Goal: Task Accomplishment & Management: Manage account settings

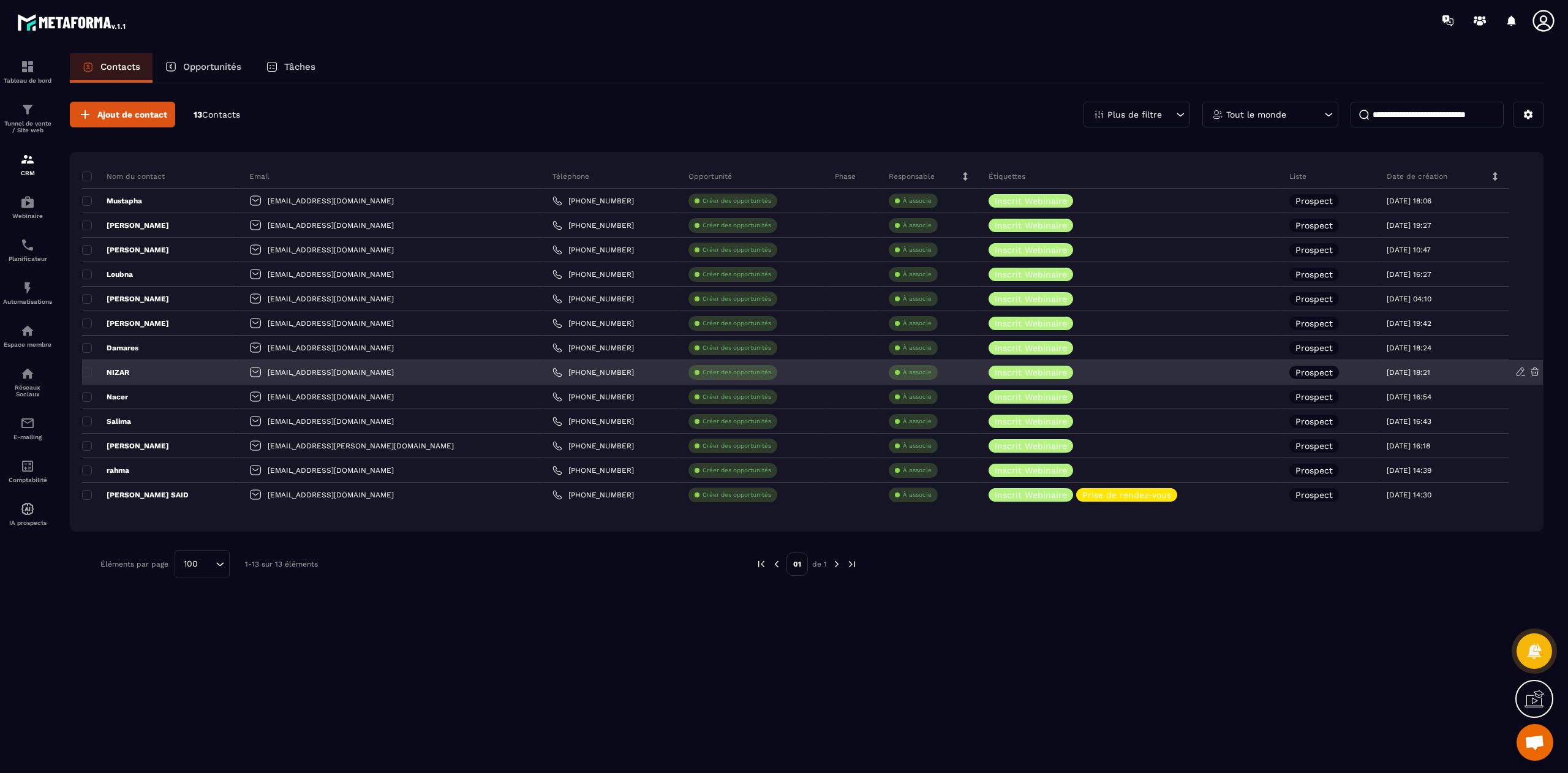
scroll to position [9495, 0]
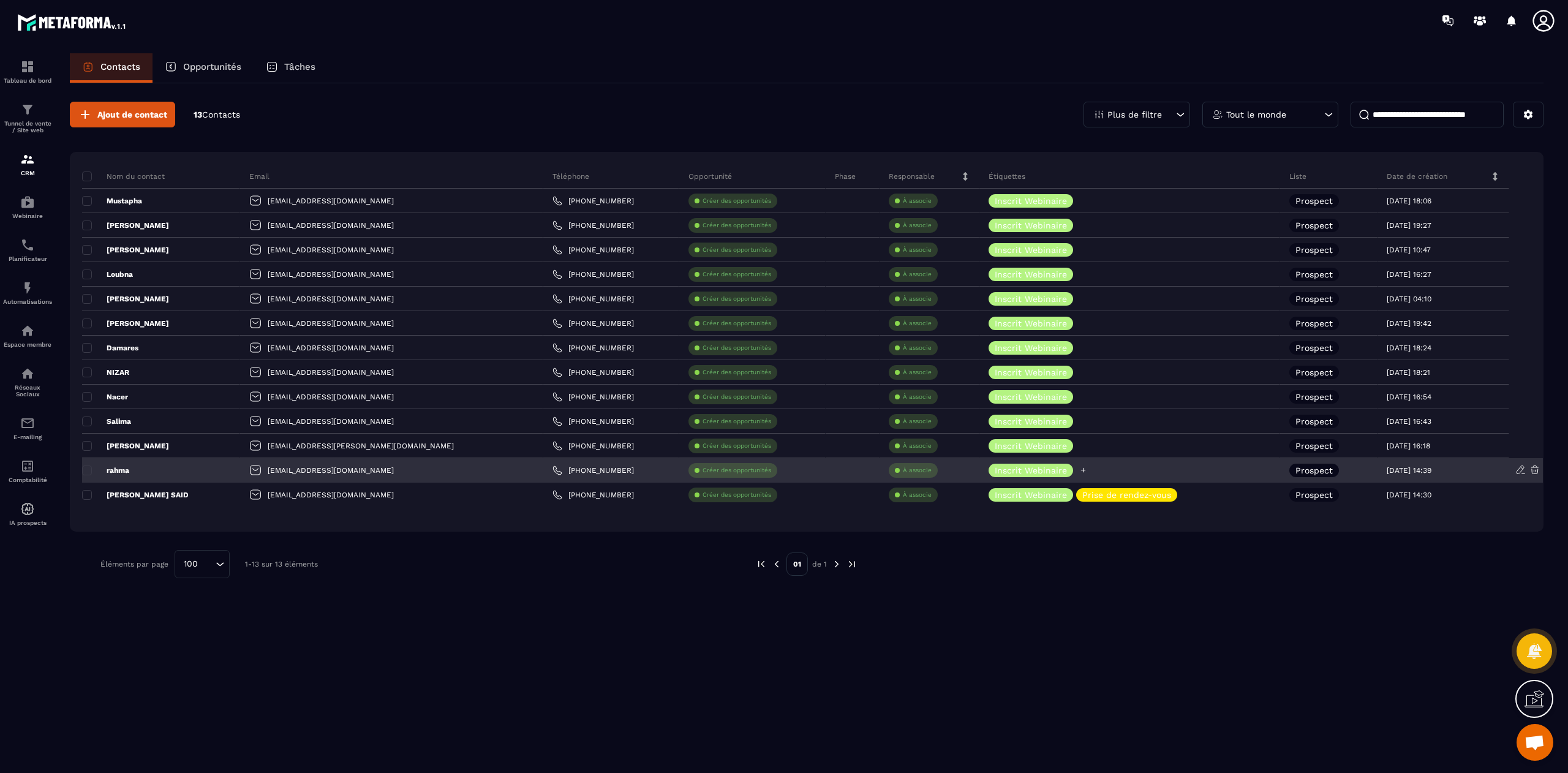
click at [1079, 468] on icon at bounding box center [1083, 470] width 8 height 8
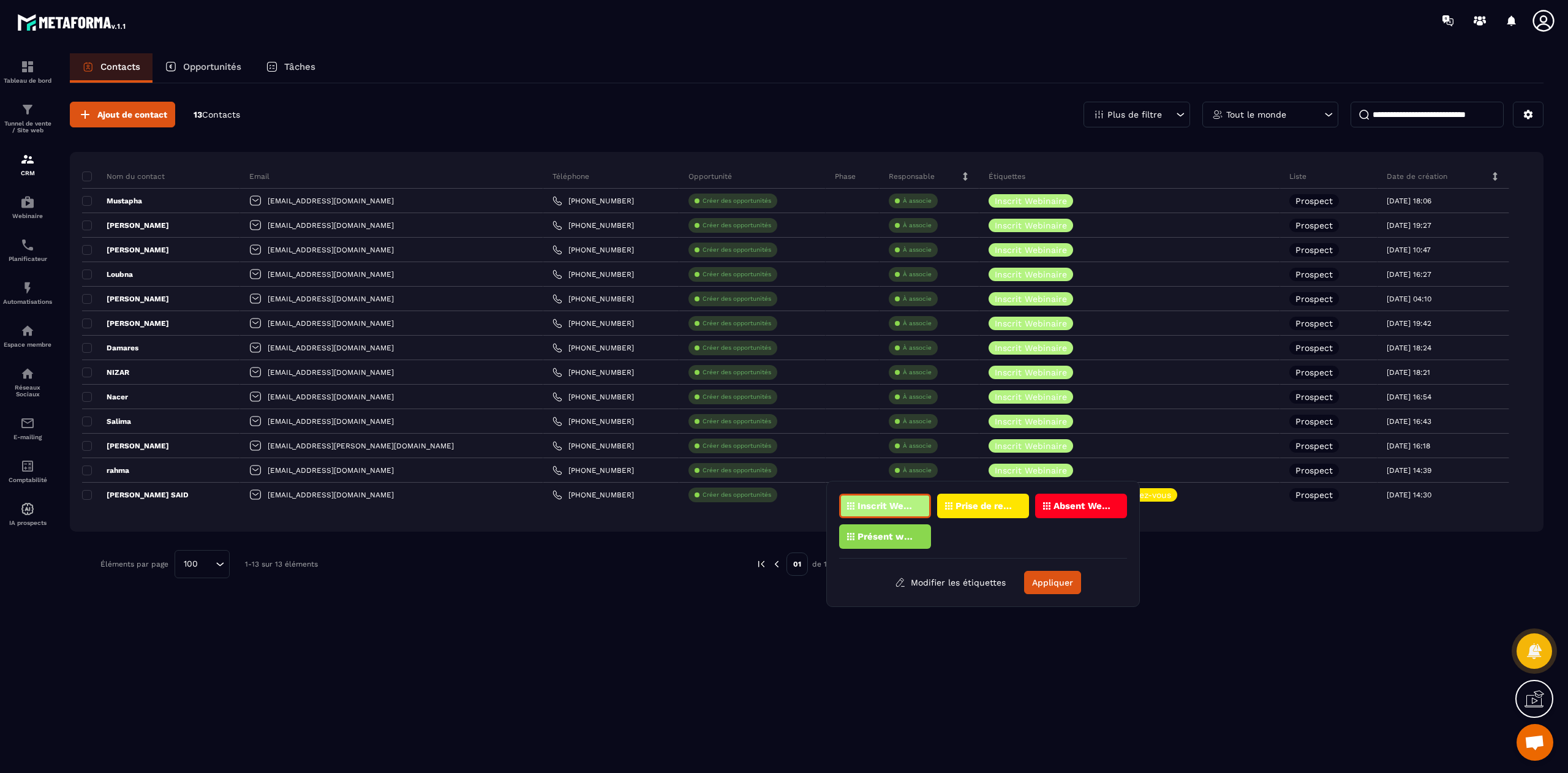
click at [894, 533] on p "Présent webinaire" at bounding box center [887, 537] width 60 height 9
click at [1066, 580] on button "Appliquer" at bounding box center [1053, 582] width 57 height 23
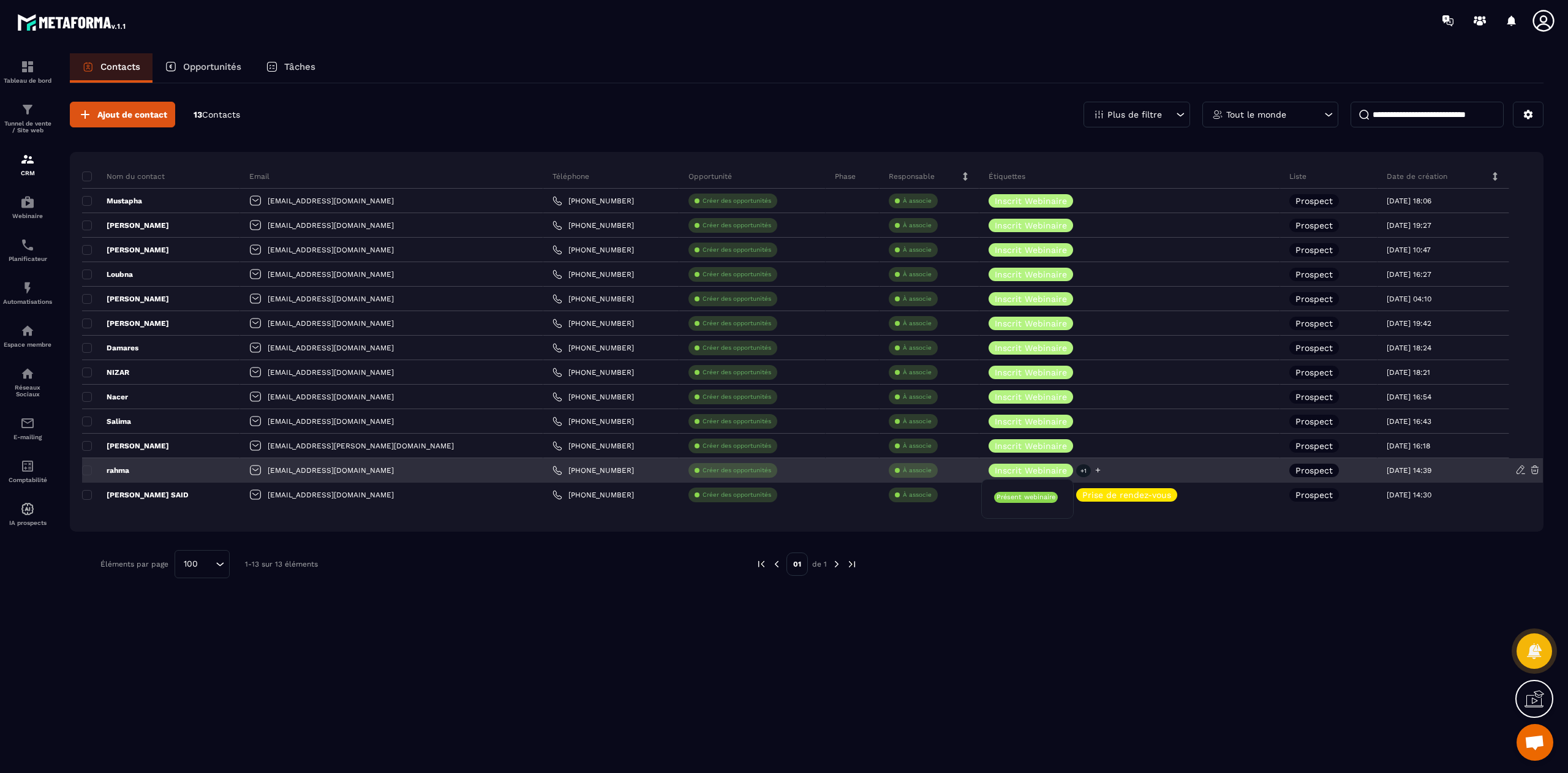
click at [1076, 473] on p "+1" at bounding box center [1083, 471] width 15 height 13
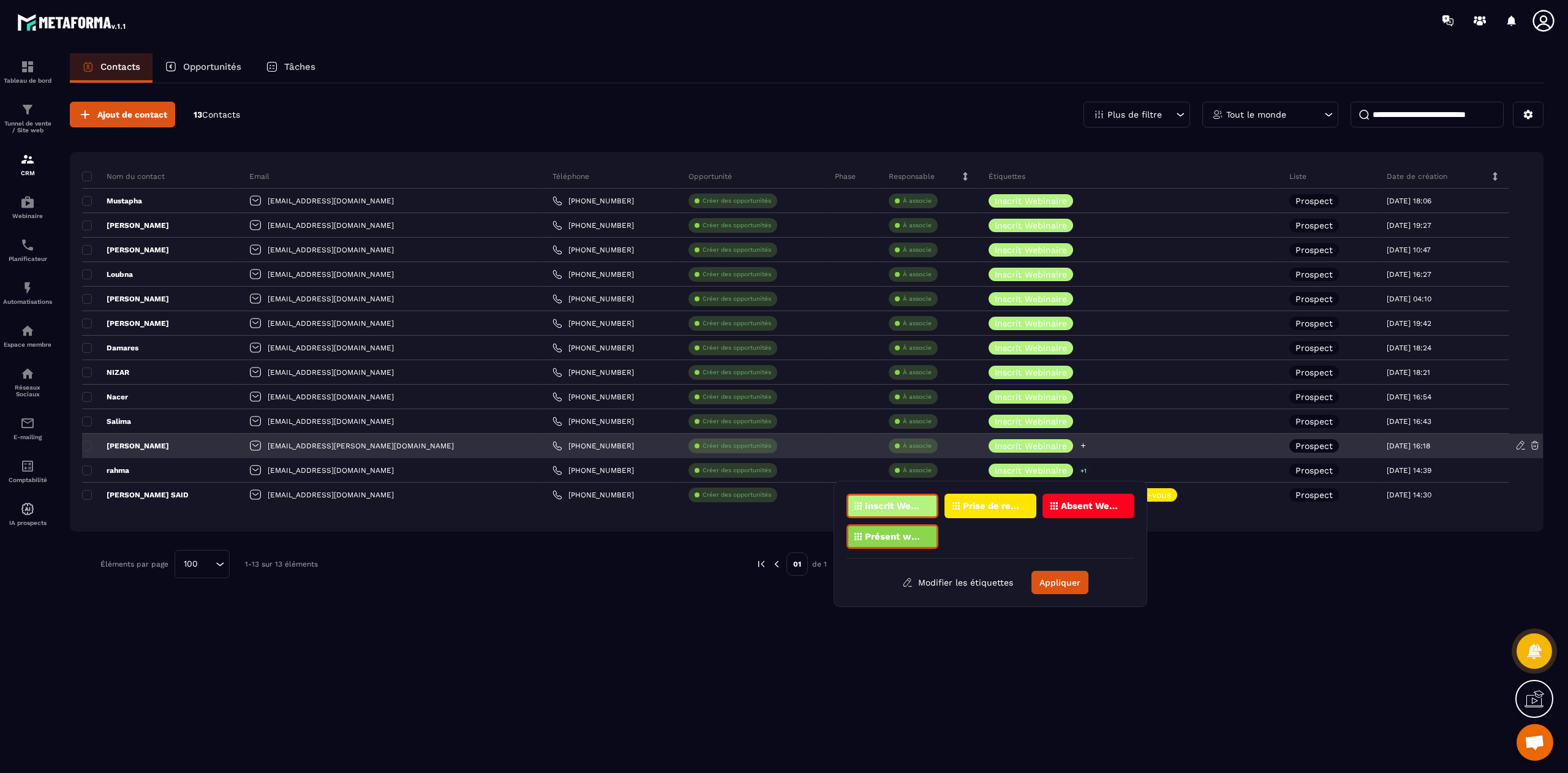
click at [1079, 445] on icon at bounding box center [1083, 445] width 8 height 8
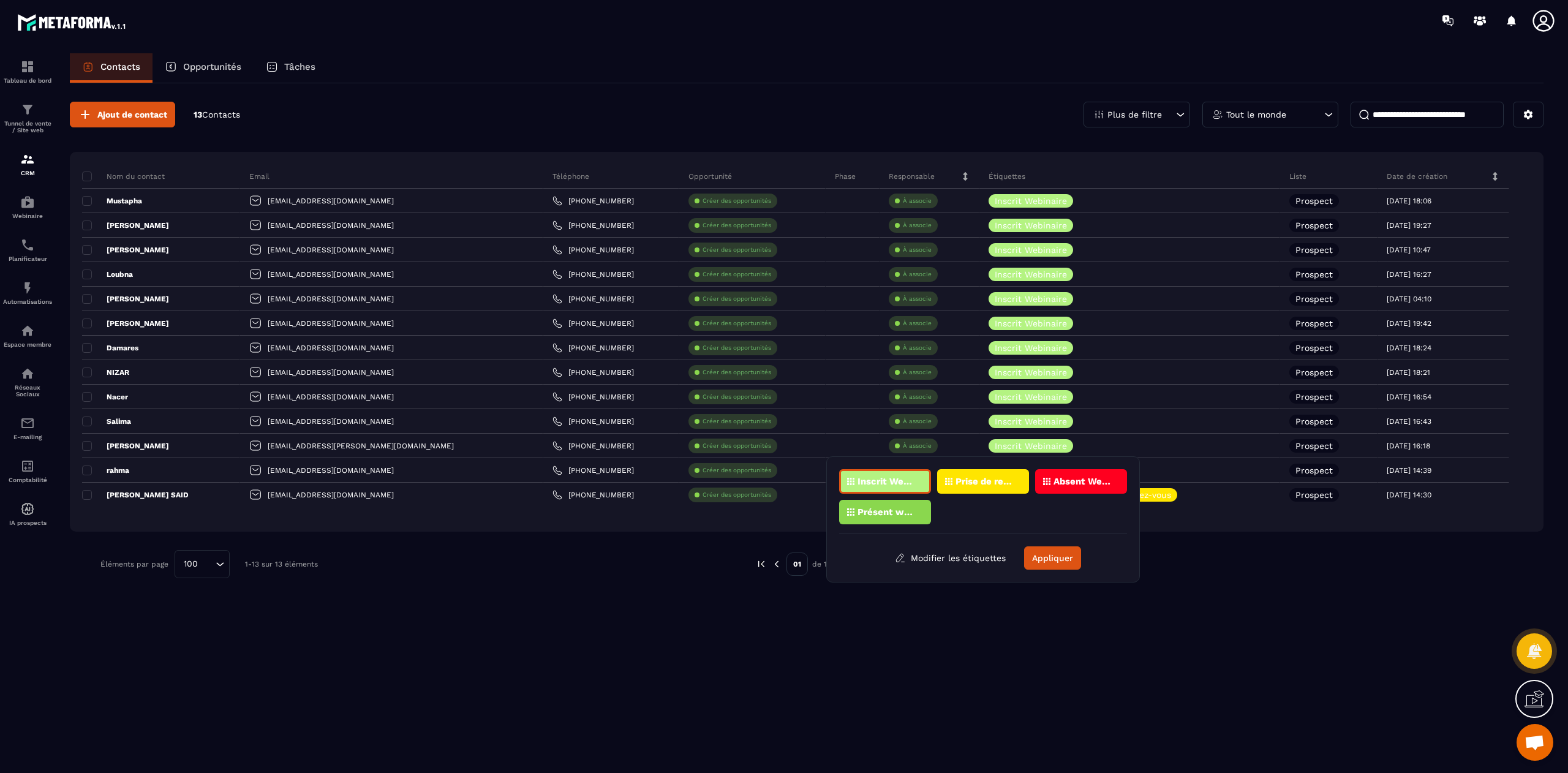
click at [903, 509] on p "Présent webinaire" at bounding box center [887, 512] width 60 height 9
click at [1050, 558] on button "Appliquer" at bounding box center [1053, 558] width 57 height 23
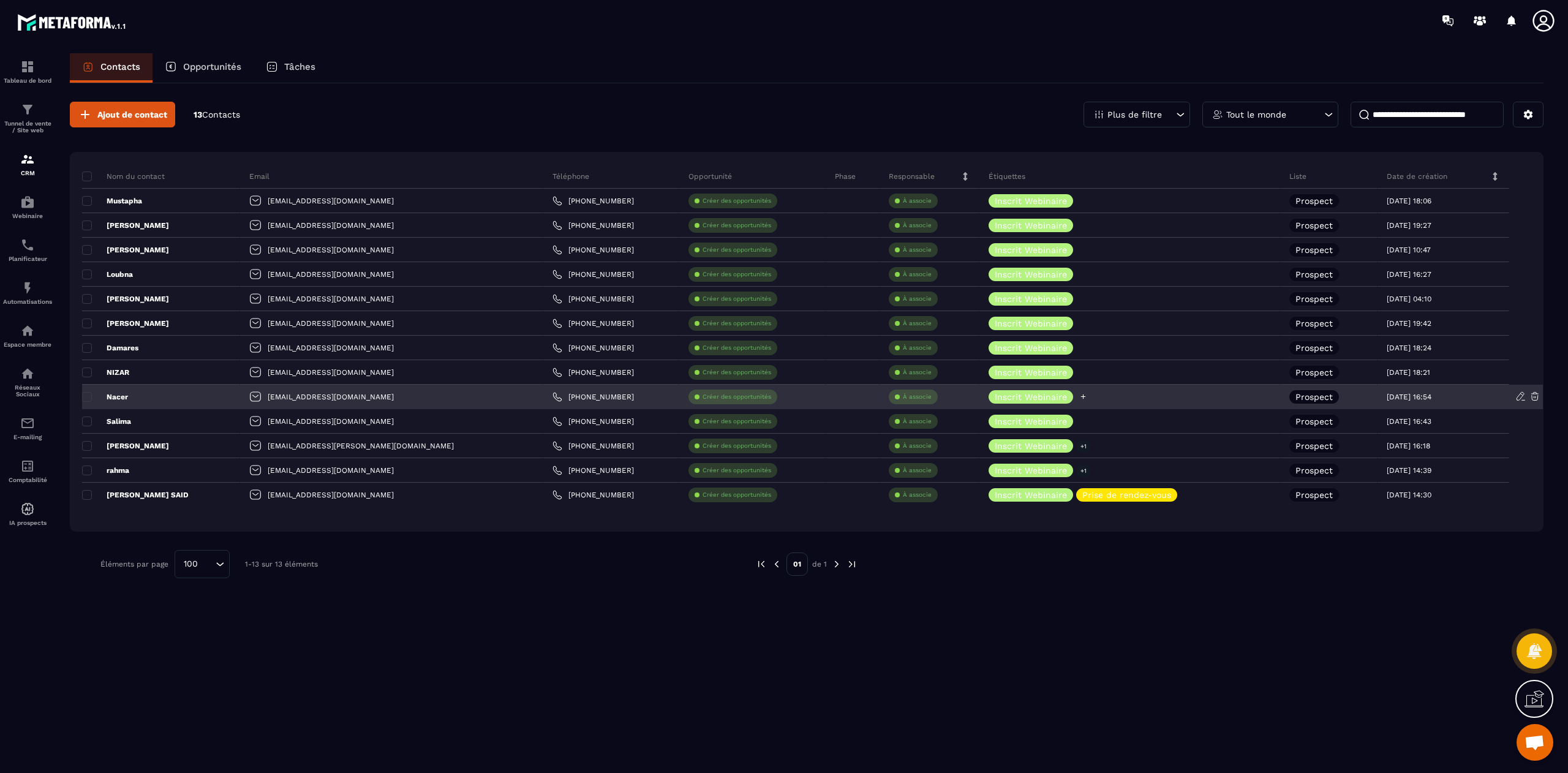
click at [1079, 399] on icon at bounding box center [1083, 397] width 8 height 8
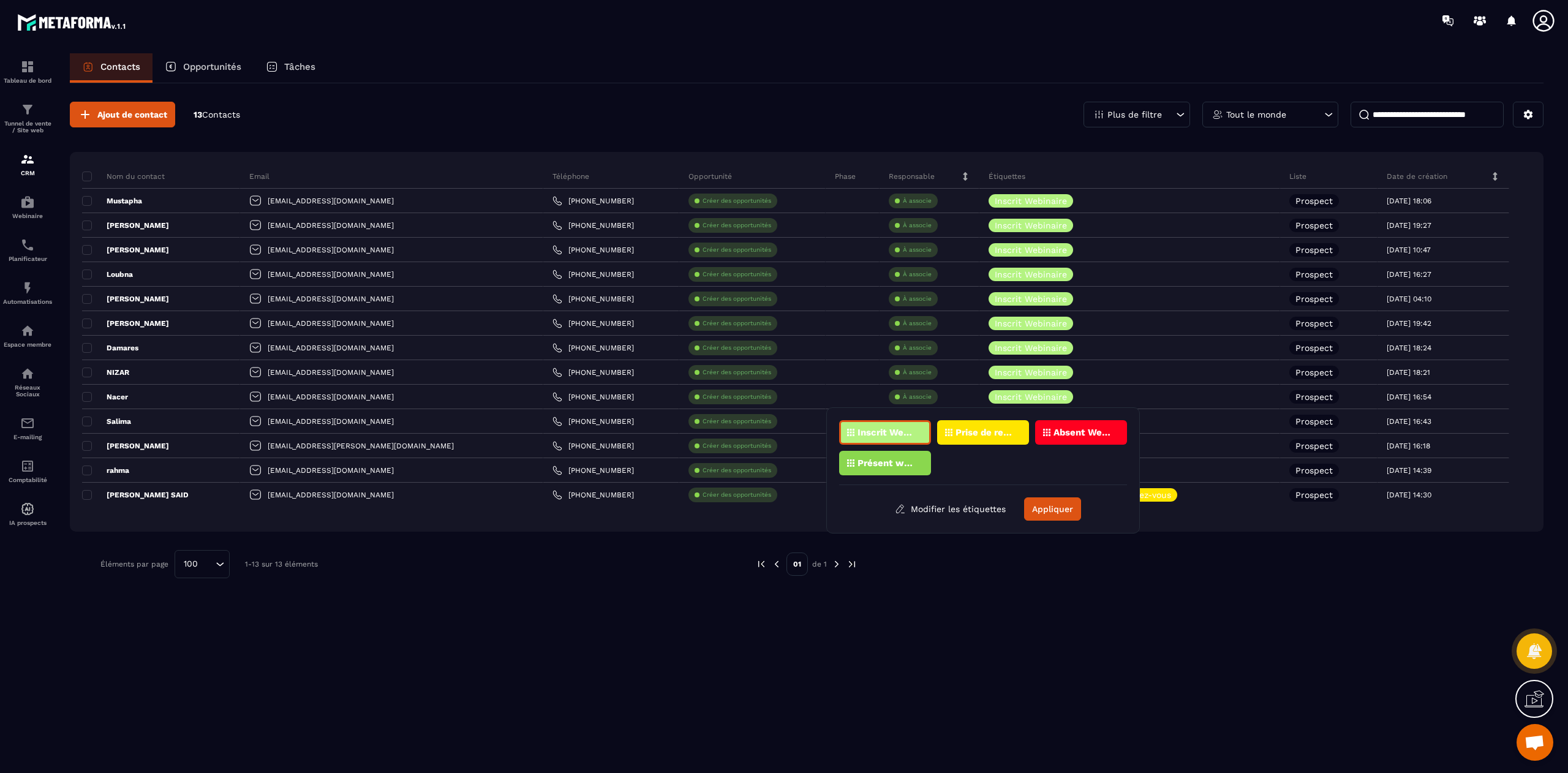
click at [885, 459] on p "Présent webinaire" at bounding box center [887, 463] width 60 height 9
click at [1052, 502] on button "Appliquer" at bounding box center [1053, 509] width 57 height 23
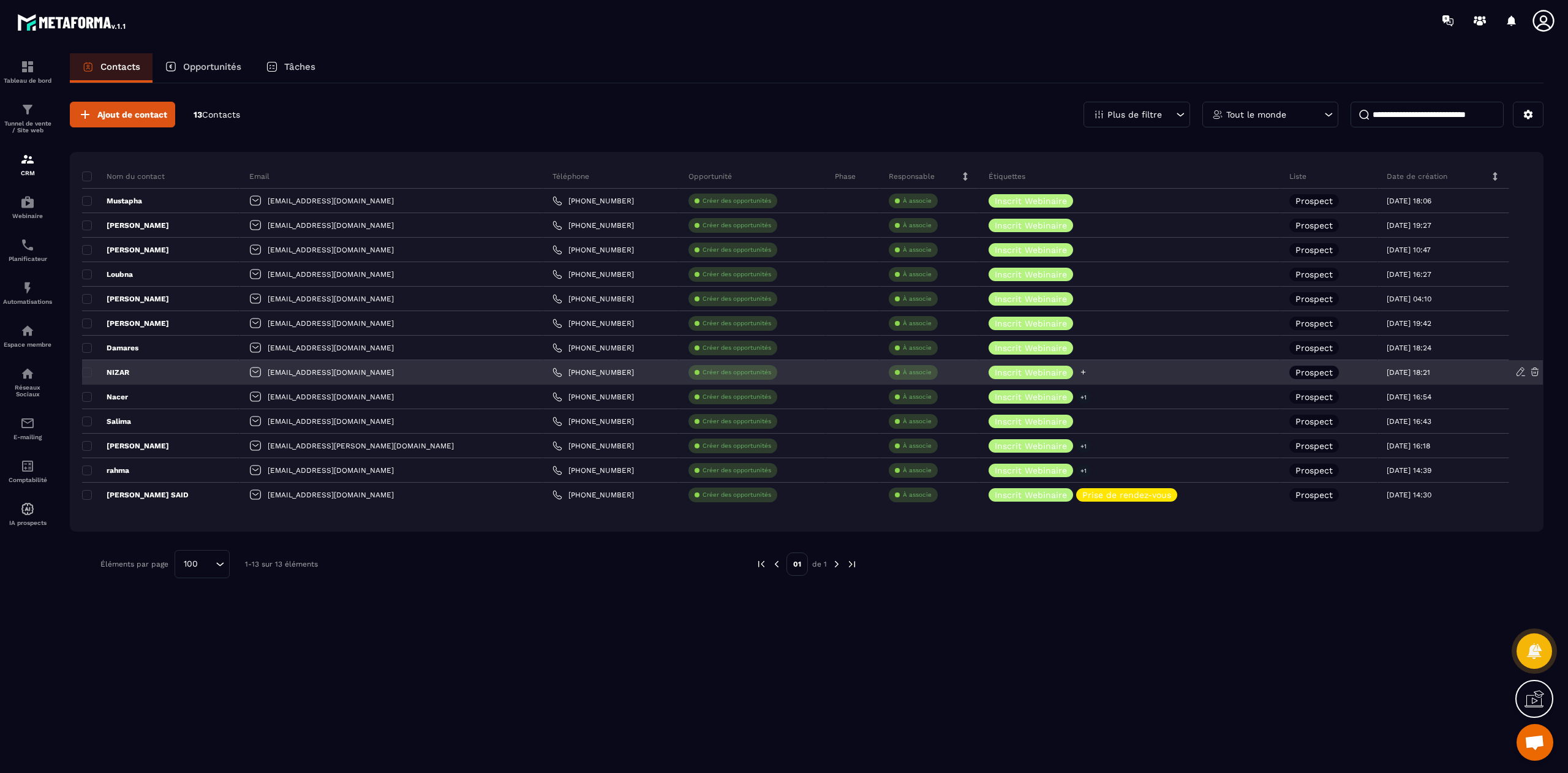
click at [1079, 375] on icon at bounding box center [1083, 372] width 8 height 8
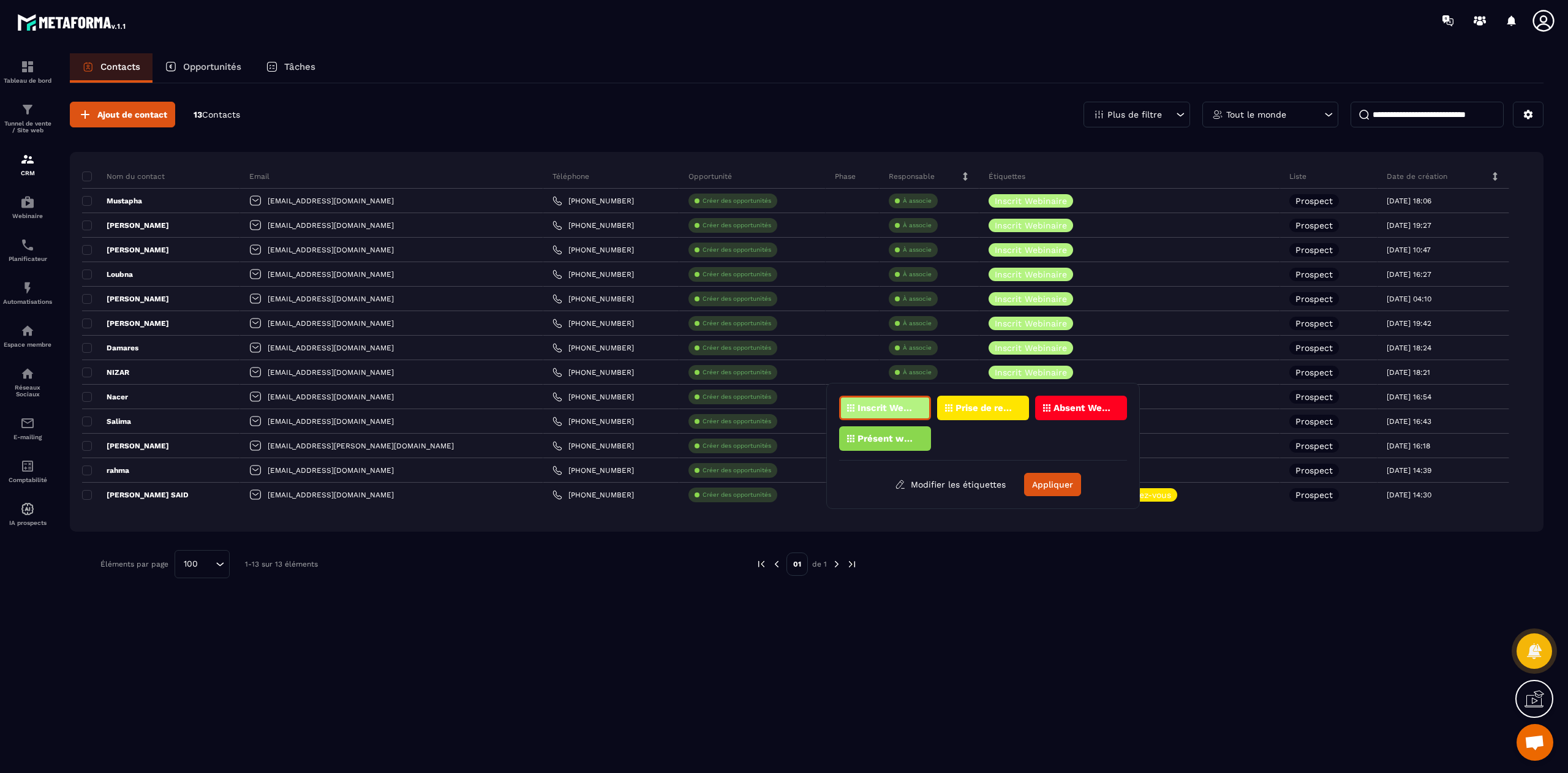
click at [885, 437] on p "Présent webinaire" at bounding box center [887, 438] width 60 height 9
click at [1060, 475] on button "Appliquer" at bounding box center [1053, 484] width 57 height 23
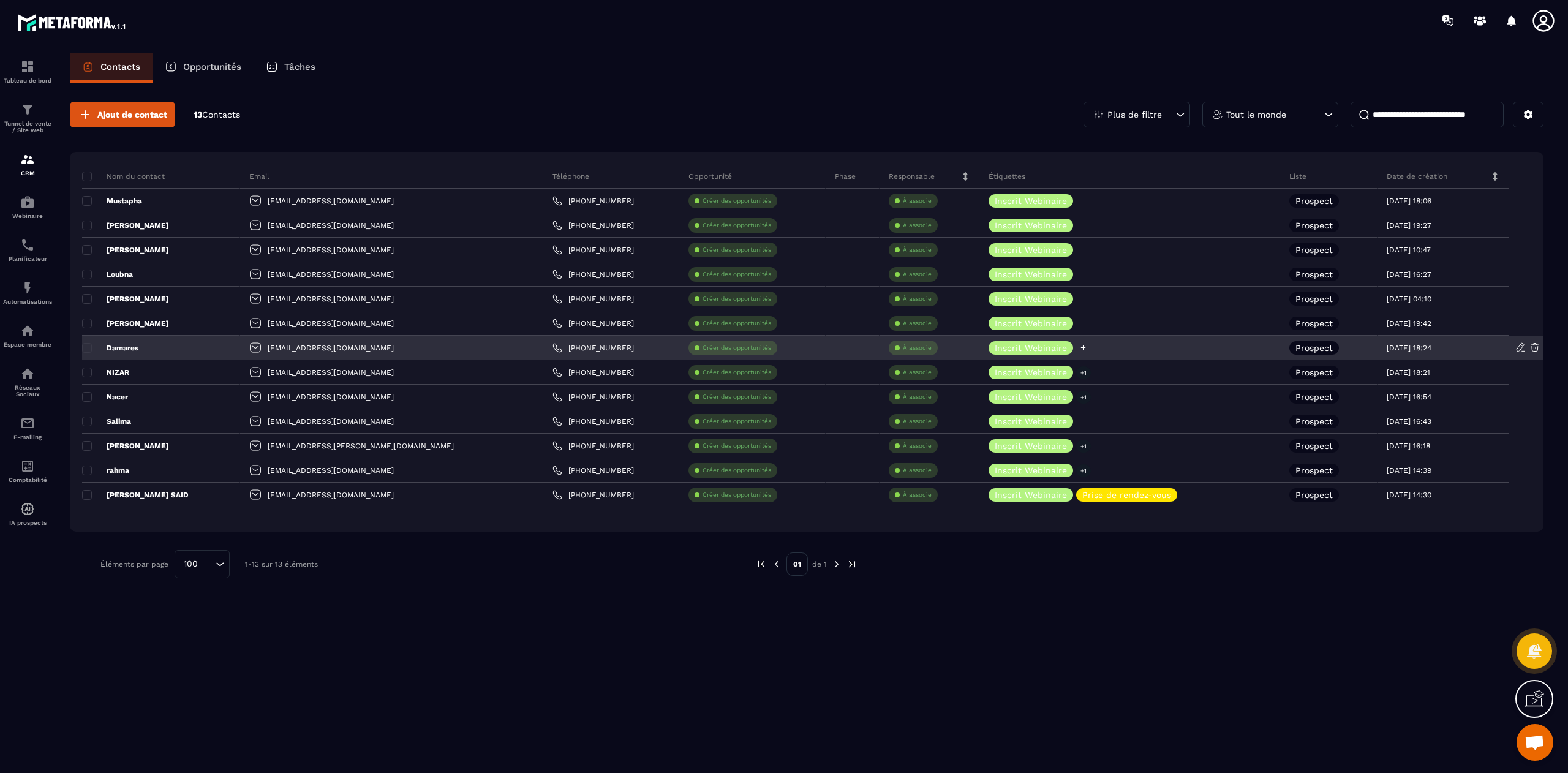
click at [1079, 345] on icon at bounding box center [1083, 347] width 8 height 8
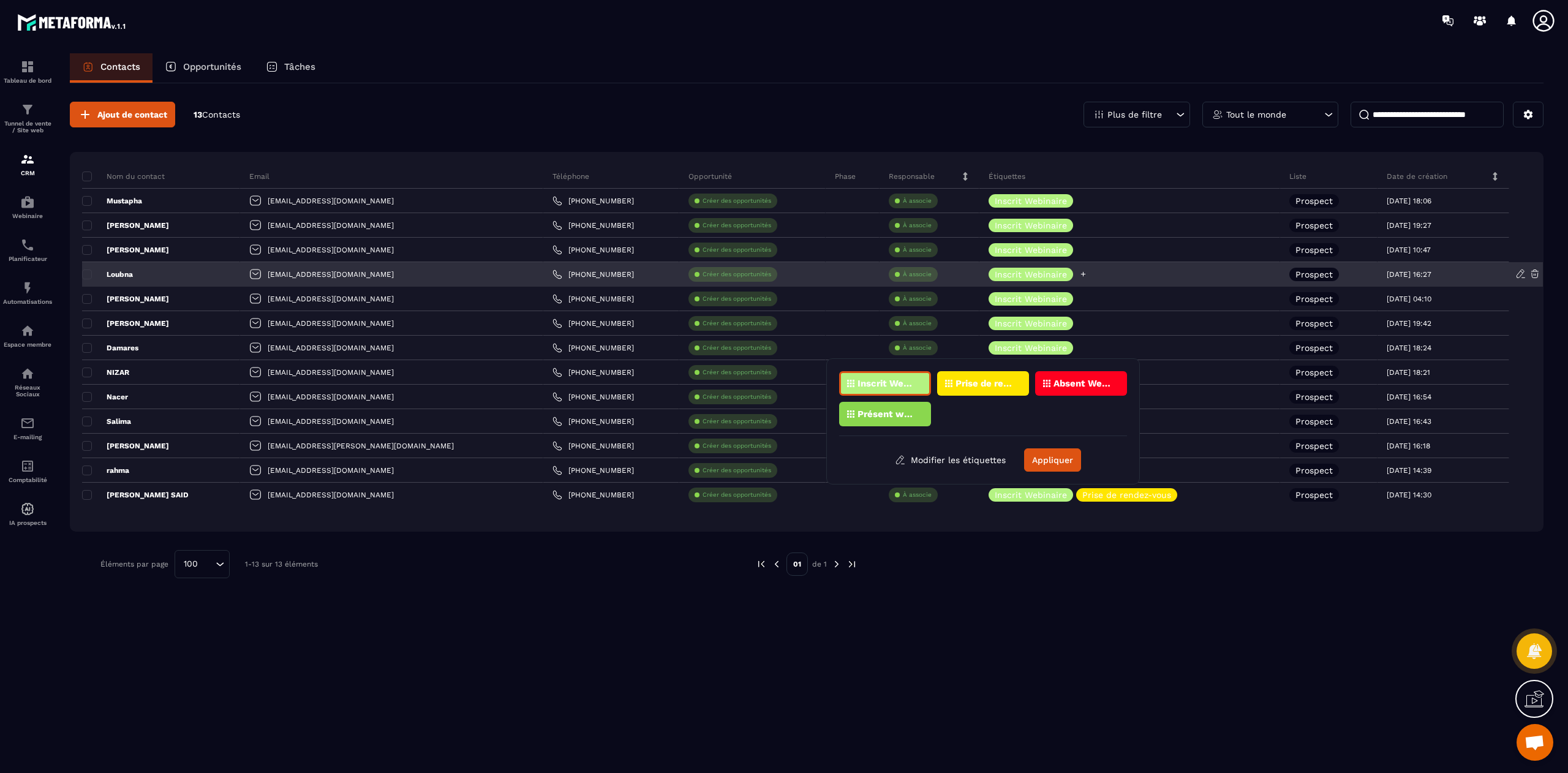
click at [1079, 271] on icon at bounding box center [1083, 274] width 8 height 8
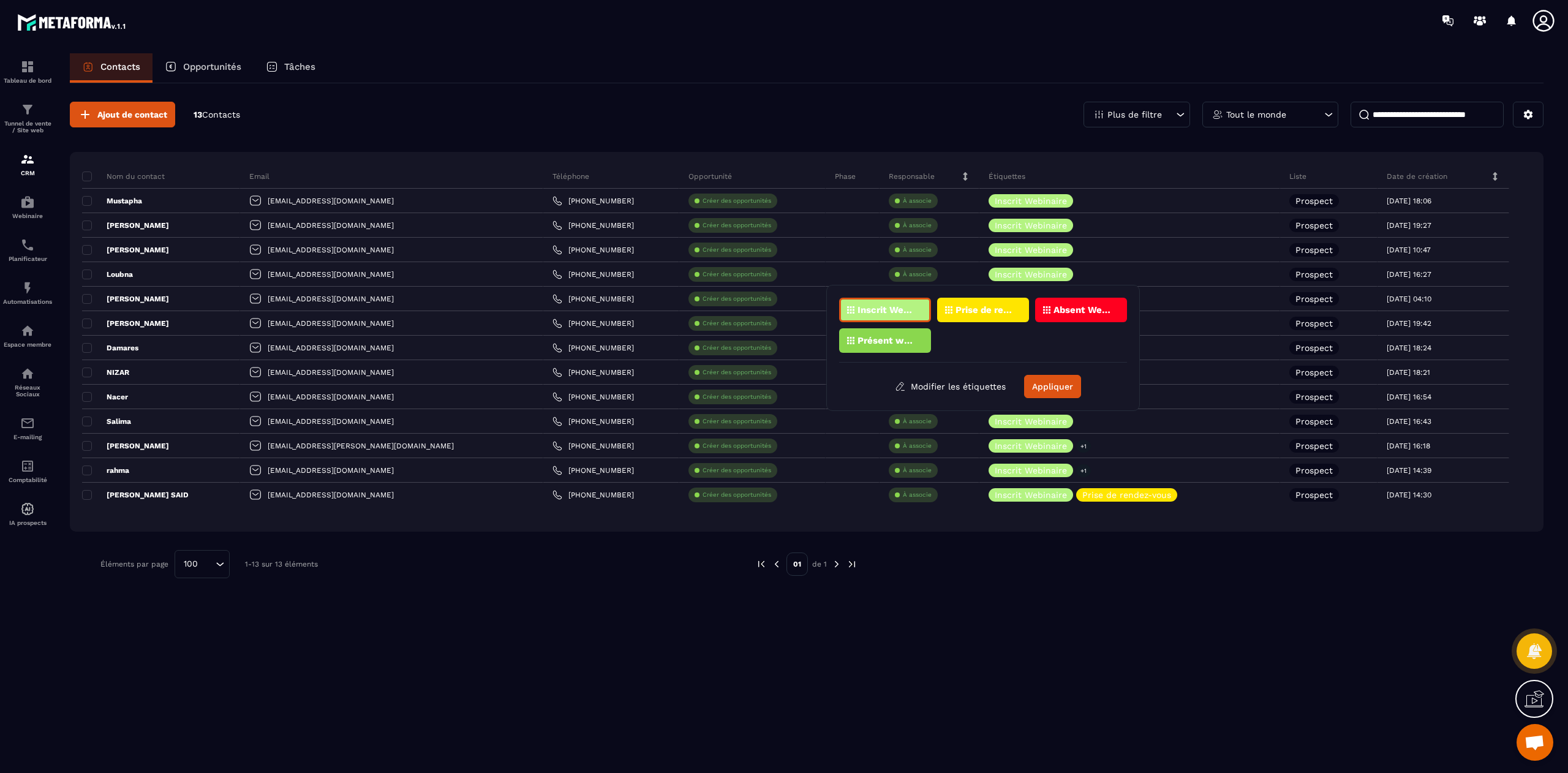
click at [903, 333] on div "Présent webinaire" at bounding box center [885, 340] width 92 height 25
click at [1058, 383] on button "Appliquer" at bounding box center [1053, 386] width 57 height 23
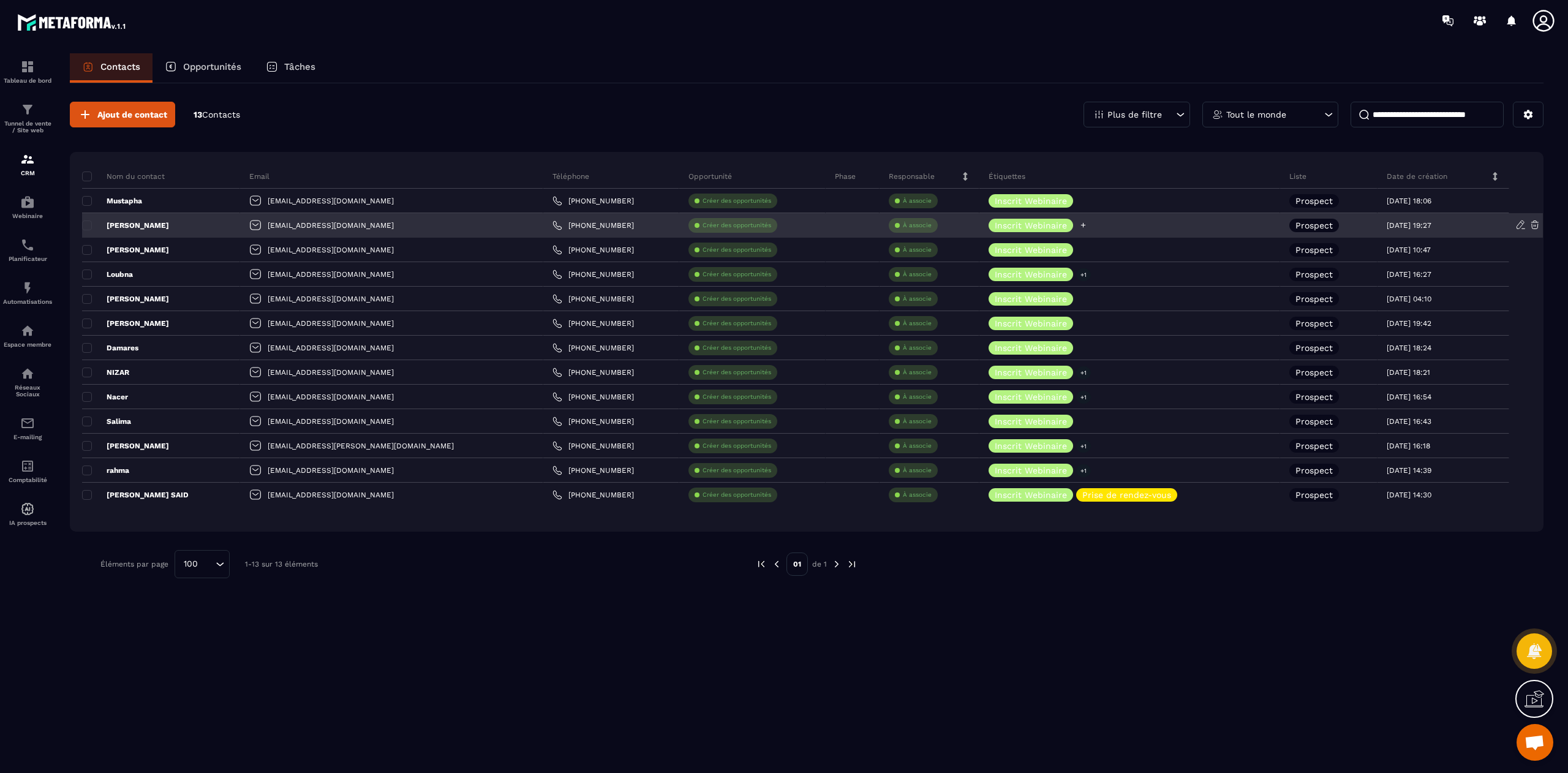
click at [1079, 224] on icon at bounding box center [1083, 225] width 8 height 8
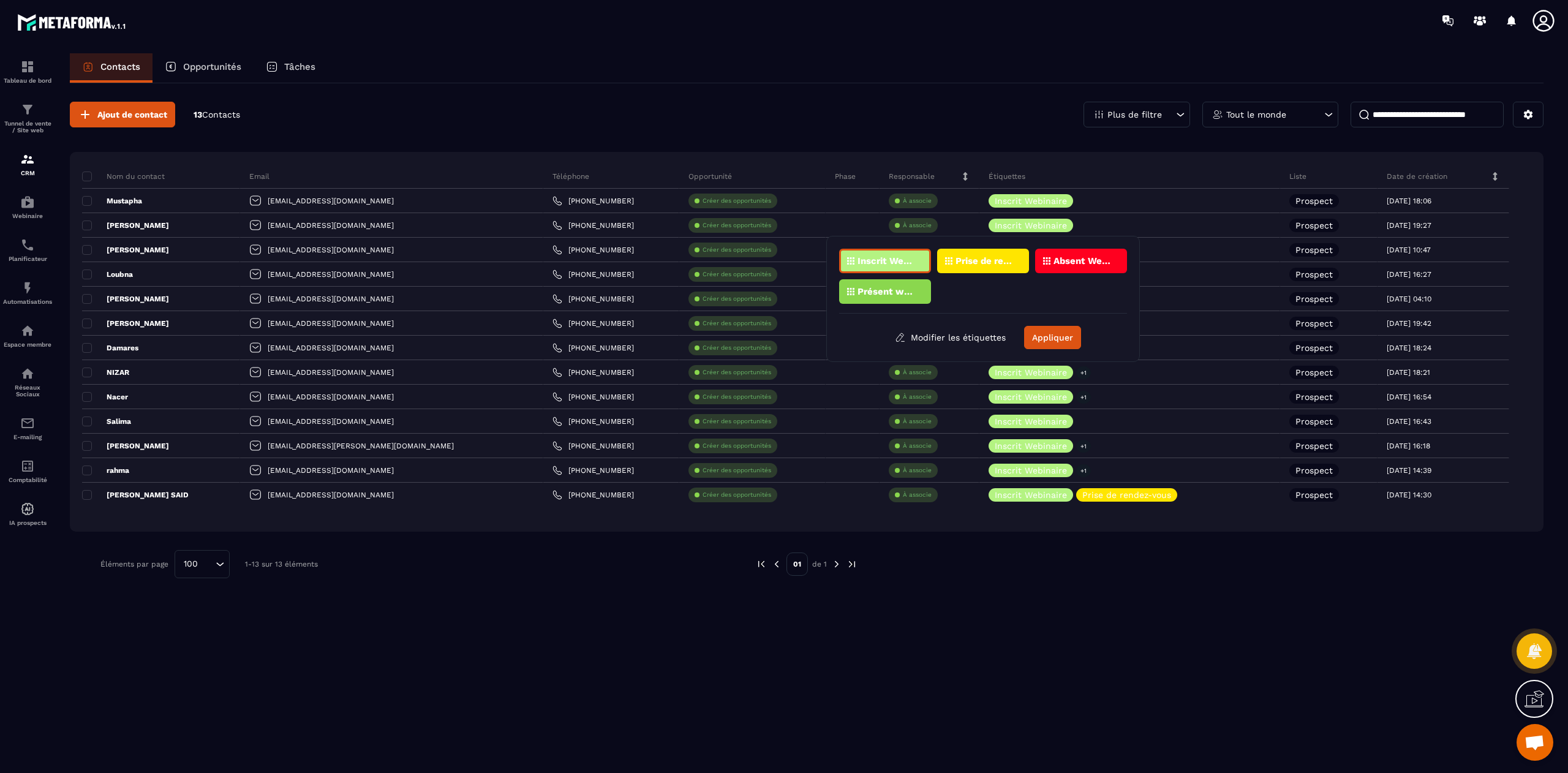
click at [892, 296] on div "Présent webinaire" at bounding box center [885, 291] width 92 height 25
click at [1044, 332] on button "Appliquer" at bounding box center [1053, 337] width 57 height 23
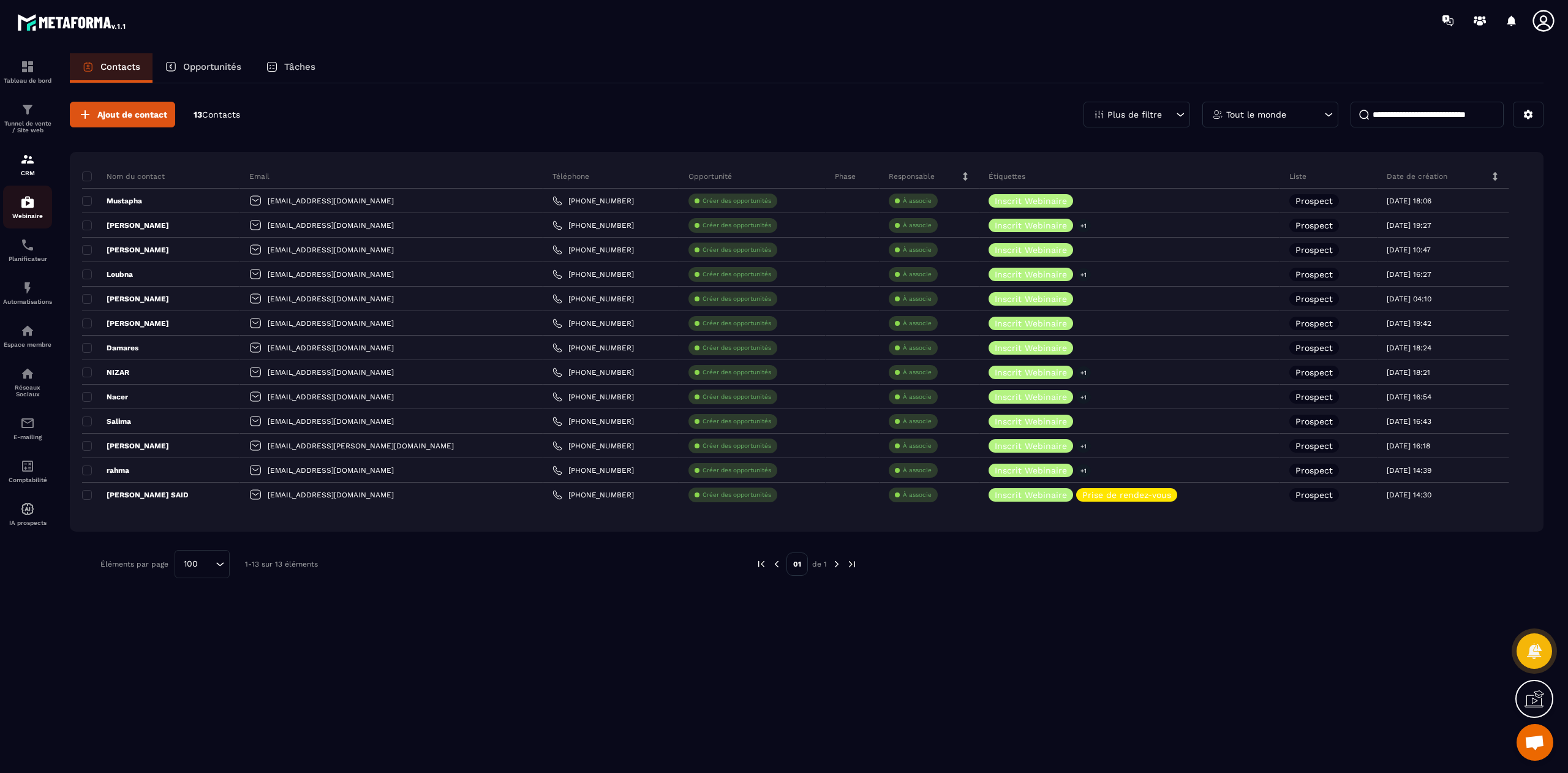
click at [30, 202] on img at bounding box center [27, 201] width 15 height 15
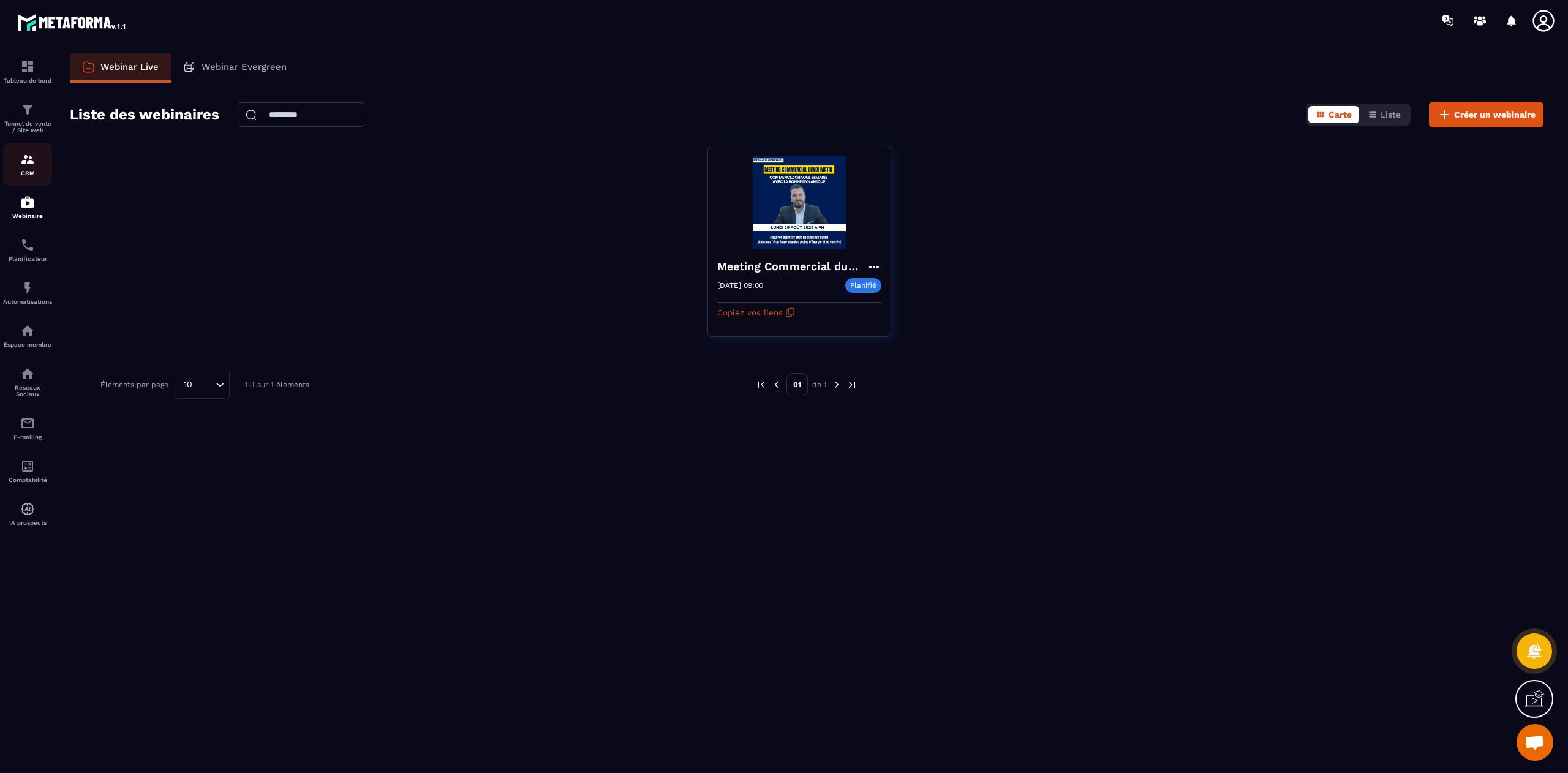
click at [34, 167] on img at bounding box center [27, 159] width 15 height 15
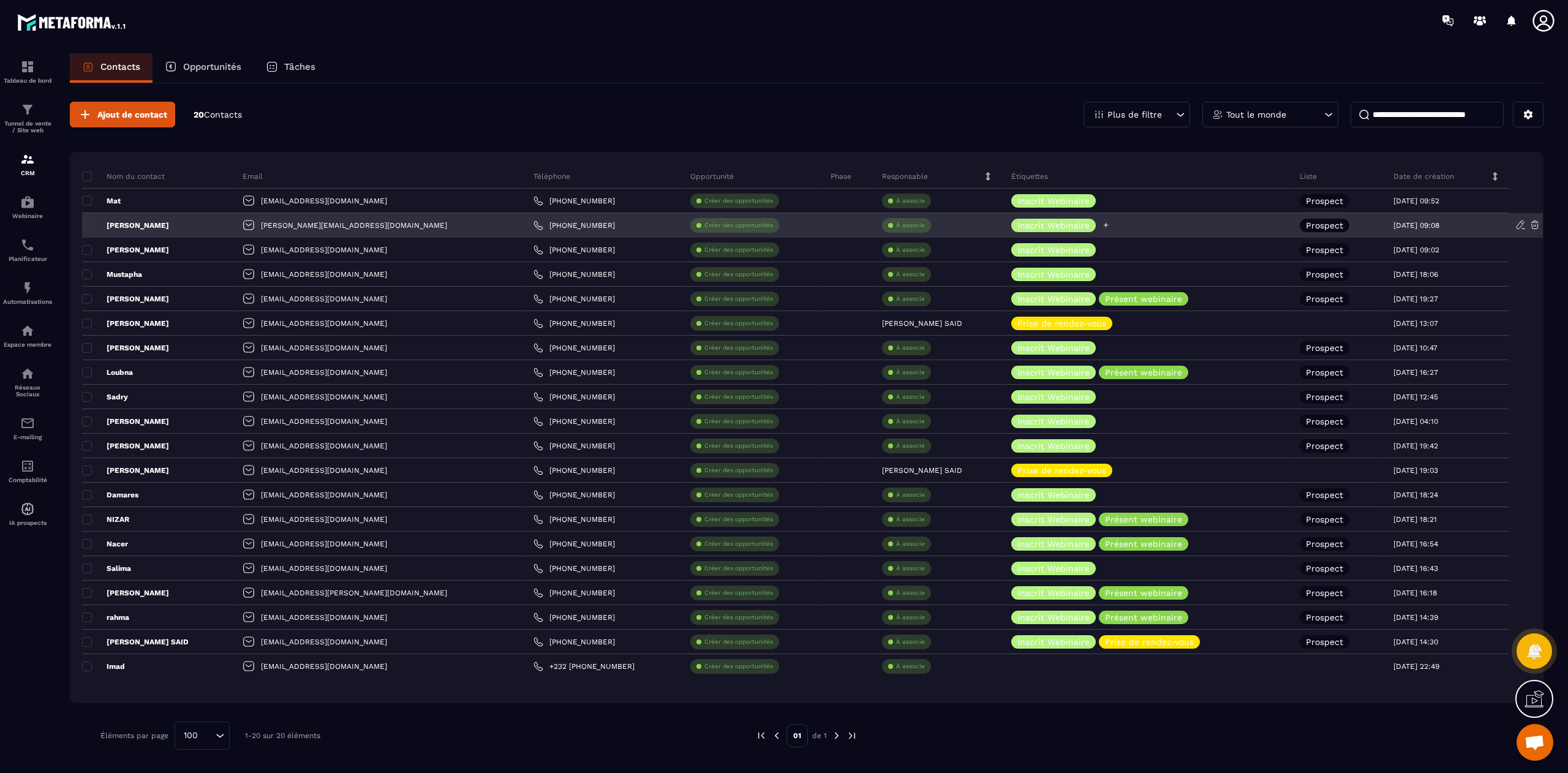
click at [1102, 227] on icon at bounding box center [1106, 225] width 8 height 8
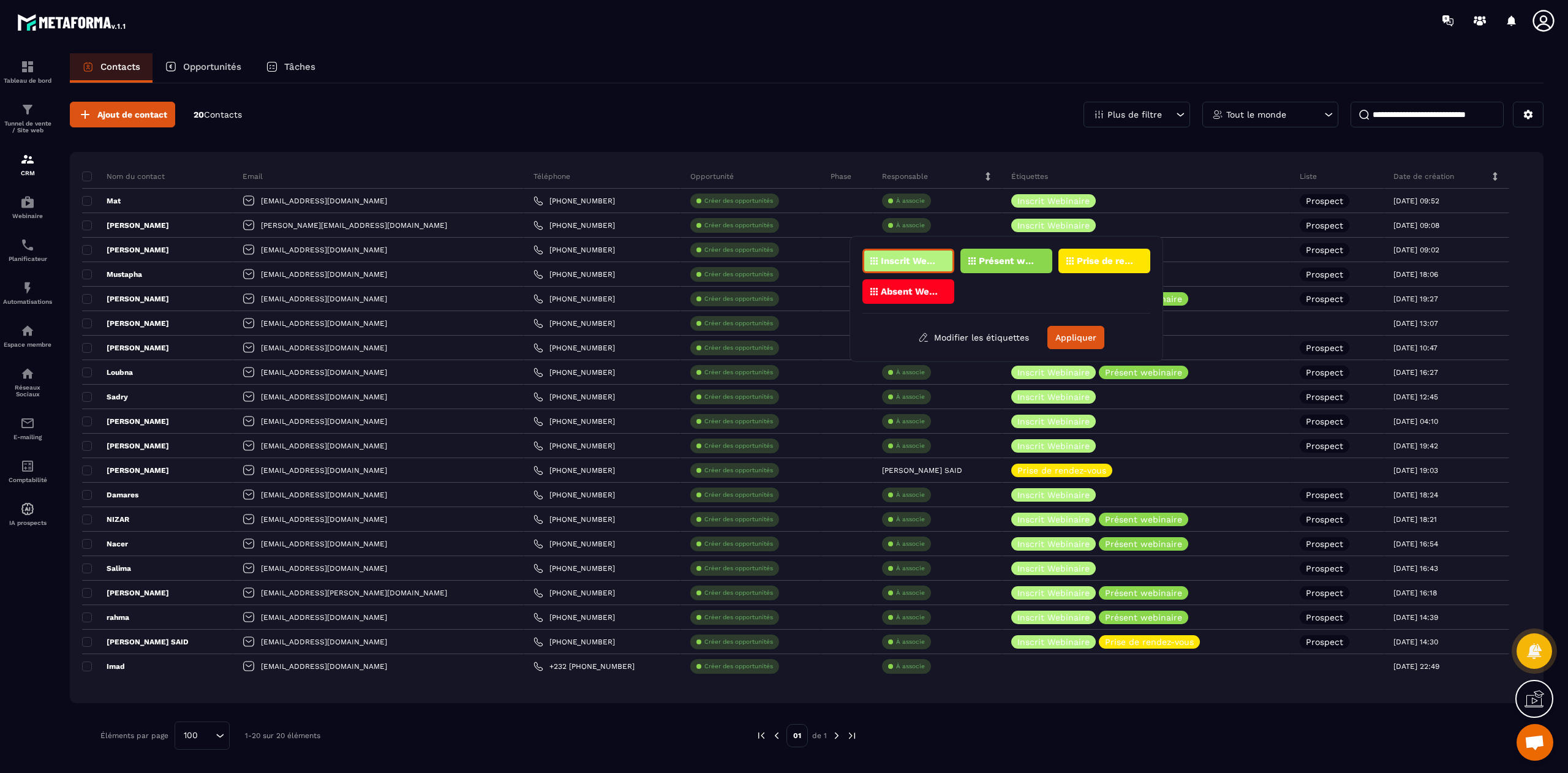
click at [1003, 257] on p "Présent webinaire" at bounding box center [1009, 261] width 60 height 9
click at [1081, 332] on button "Appliquer" at bounding box center [1076, 337] width 57 height 23
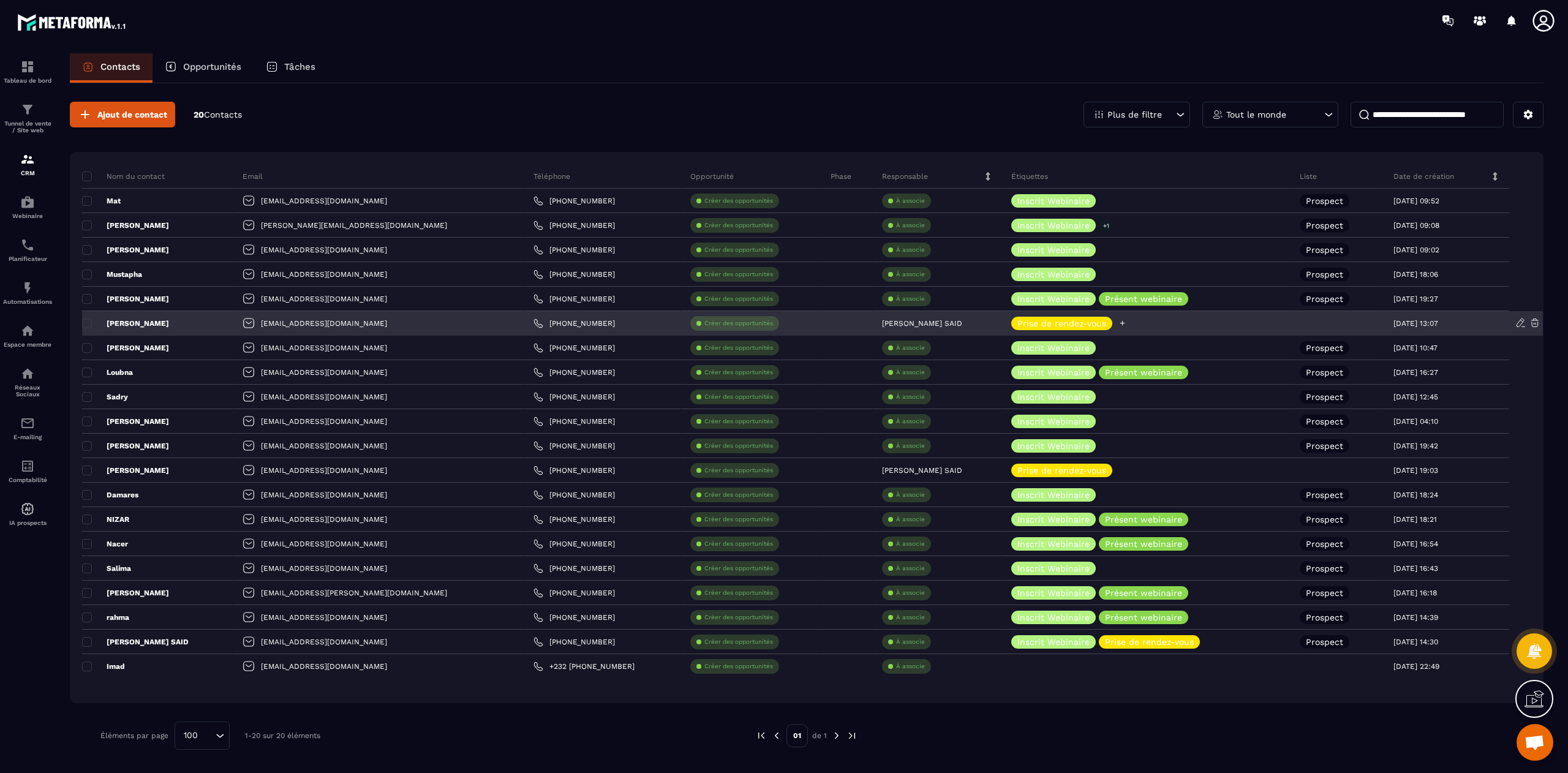
click at [1119, 319] on div at bounding box center [1122, 323] width 8 height 13
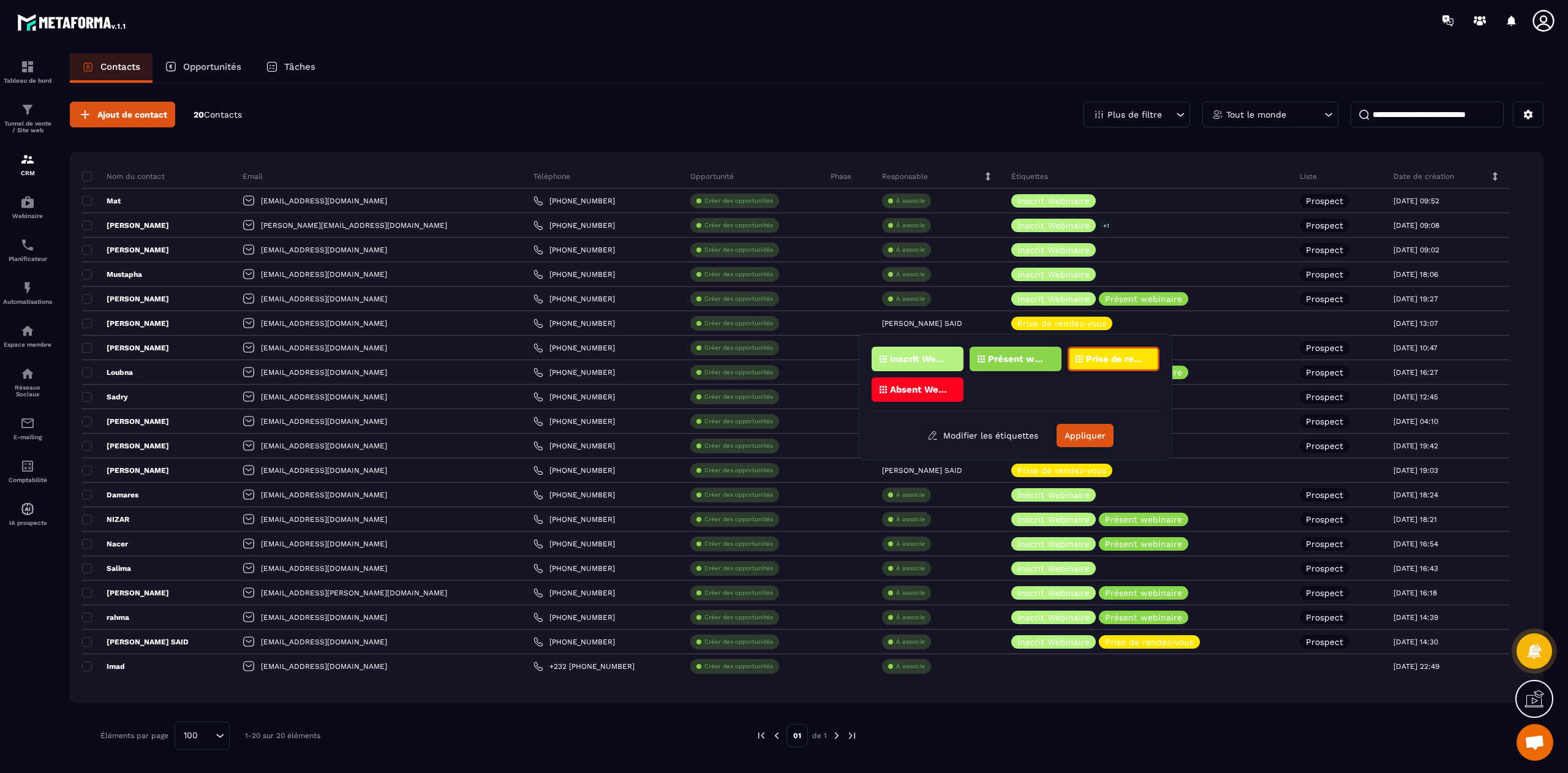
click at [1068, 352] on div "Présent webinaire" at bounding box center [1114, 359] width 92 height 25
click at [1081, 445] on button "Appliquer" at bounding box center [1085, 435] width 57 height 23
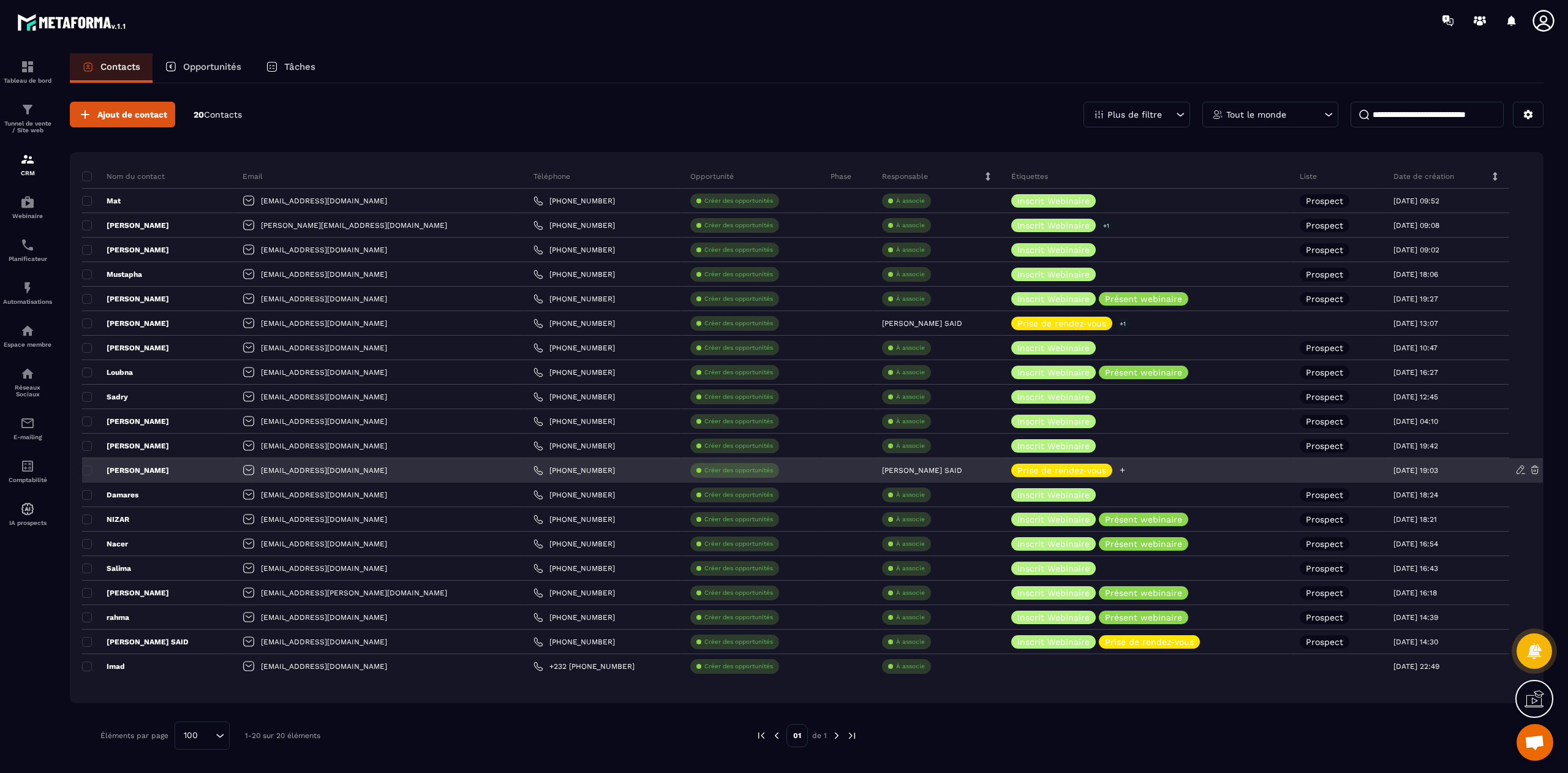
click at [1119, 467] on icon at bounding box center [1122, 470] width 8 height 8
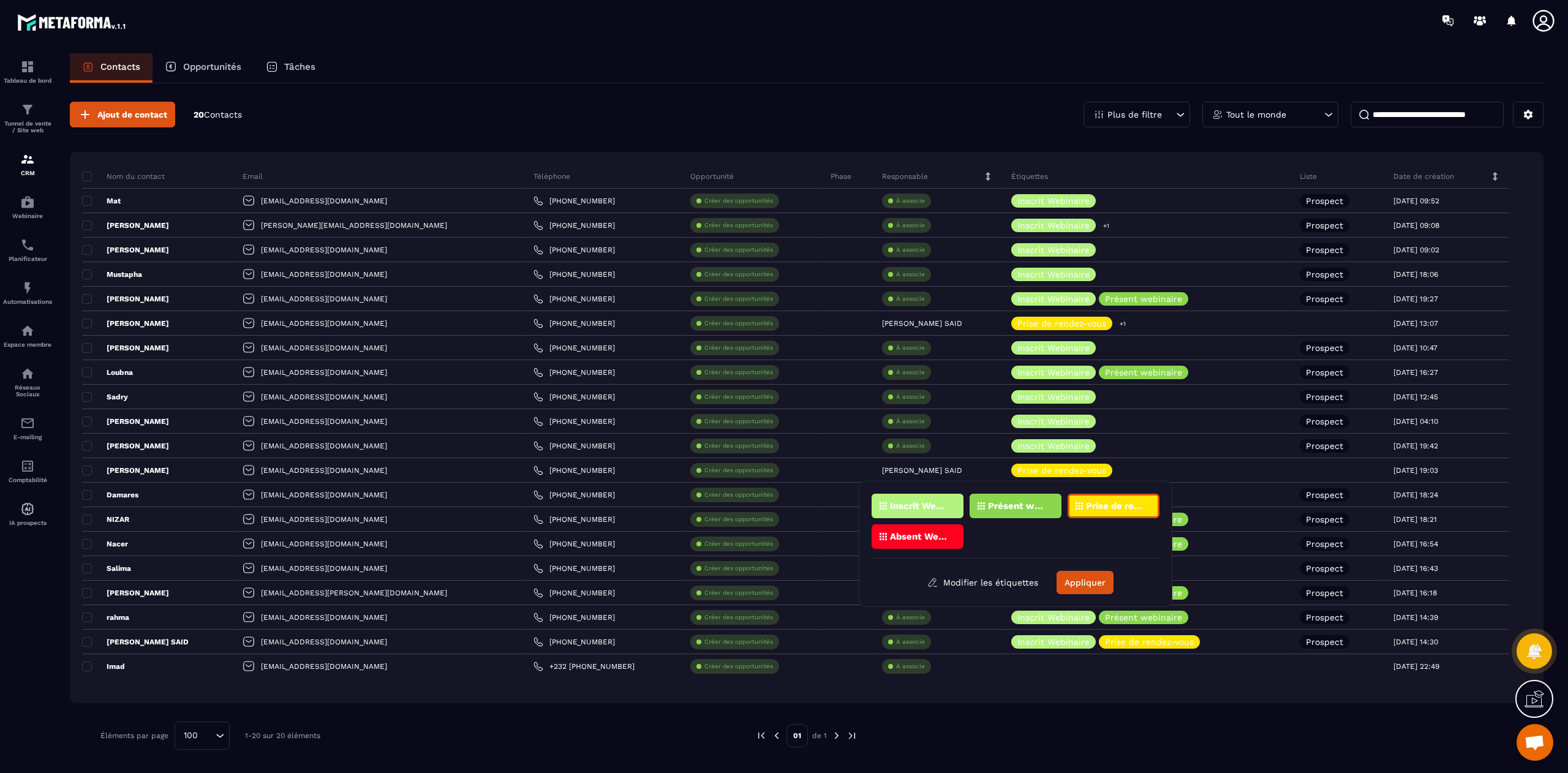
click at [1022, 508] on p "Présent webinaire" at bounding box center [1018, 506] width 60 height 9
click at [1093, 580] on button "Appliquer" at bounding box center [1085, 582] width 57 height 23
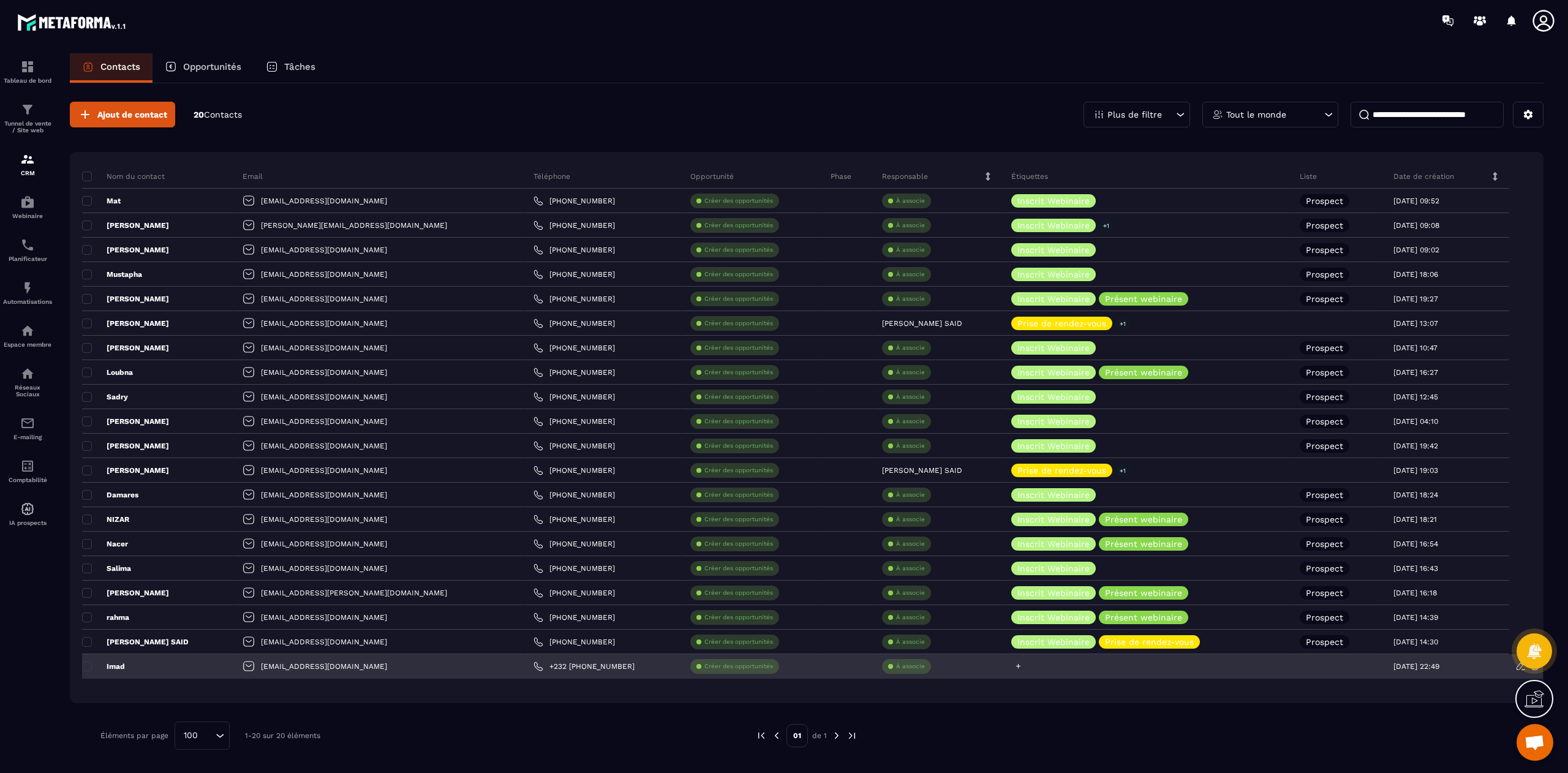
click at [1016, 667] on icon at bounding box center [1019, 667] width 5 height 5
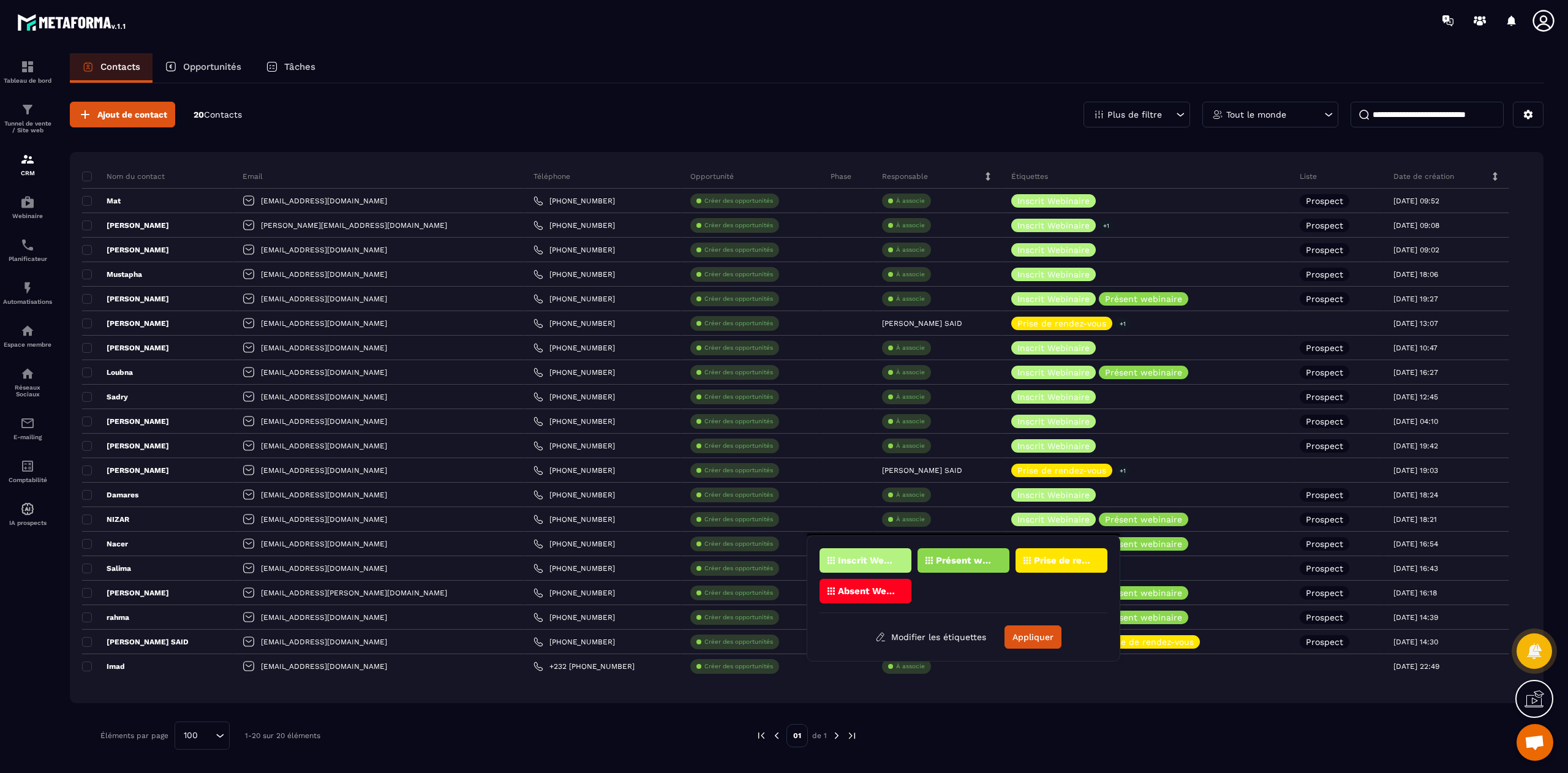
click at [877, 563] on p "Inscrit Webinaire" at bounding box center [868, 561] width 60 height 9
click at [946, 556] on p "Présent webinaire" at bounding box center [966, 561] width 60 height 9
click at [1028, 643] on button "Appliquer" at bounding box center [1033, 637] width 57 height 23
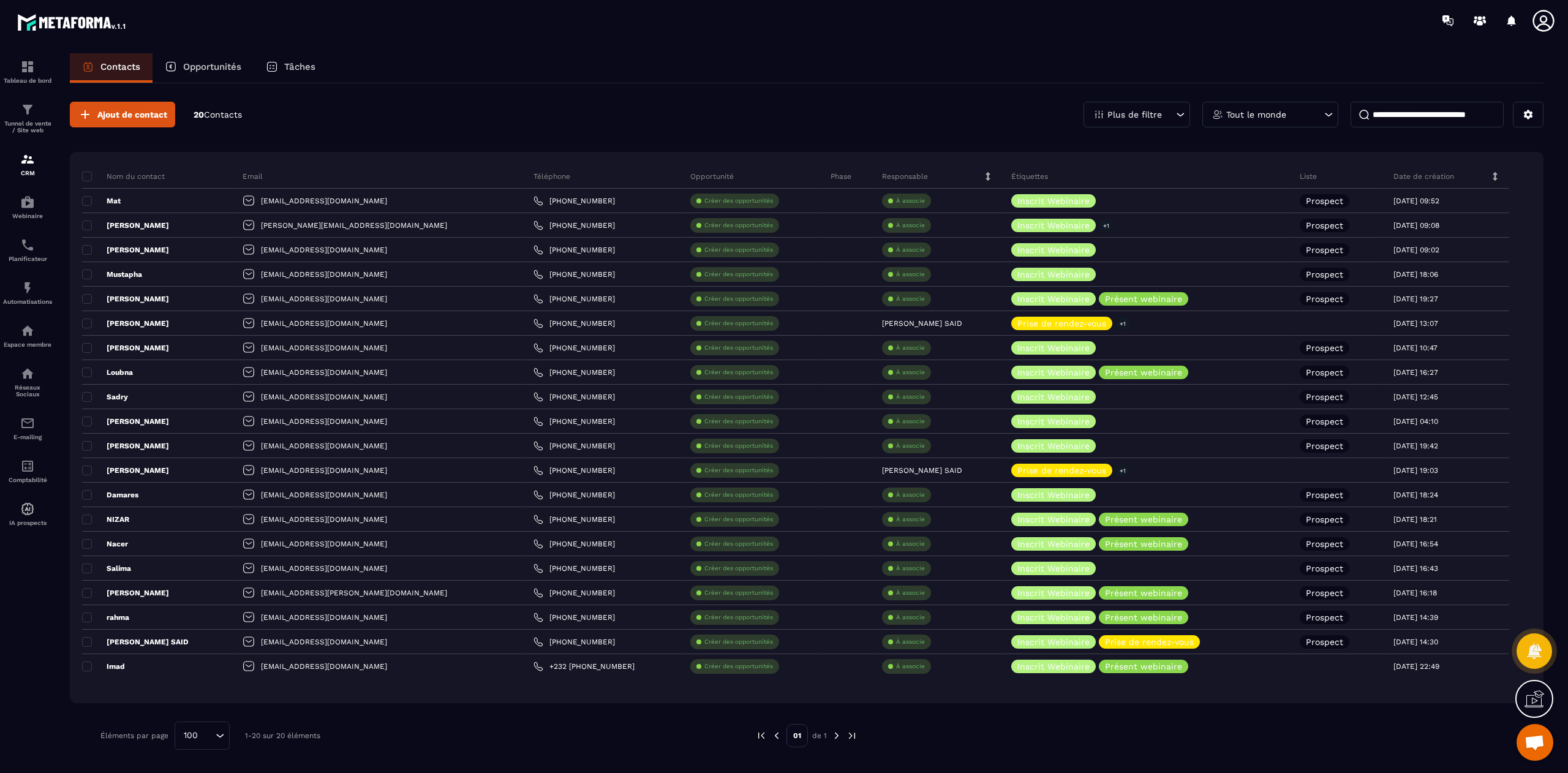
click at [1076, 718] on div "Ajout de contact 20 Contacts Plus de filtre Tout le monde Nom du contact Email …" at bounding box center [806, 425] width 1474 height 685
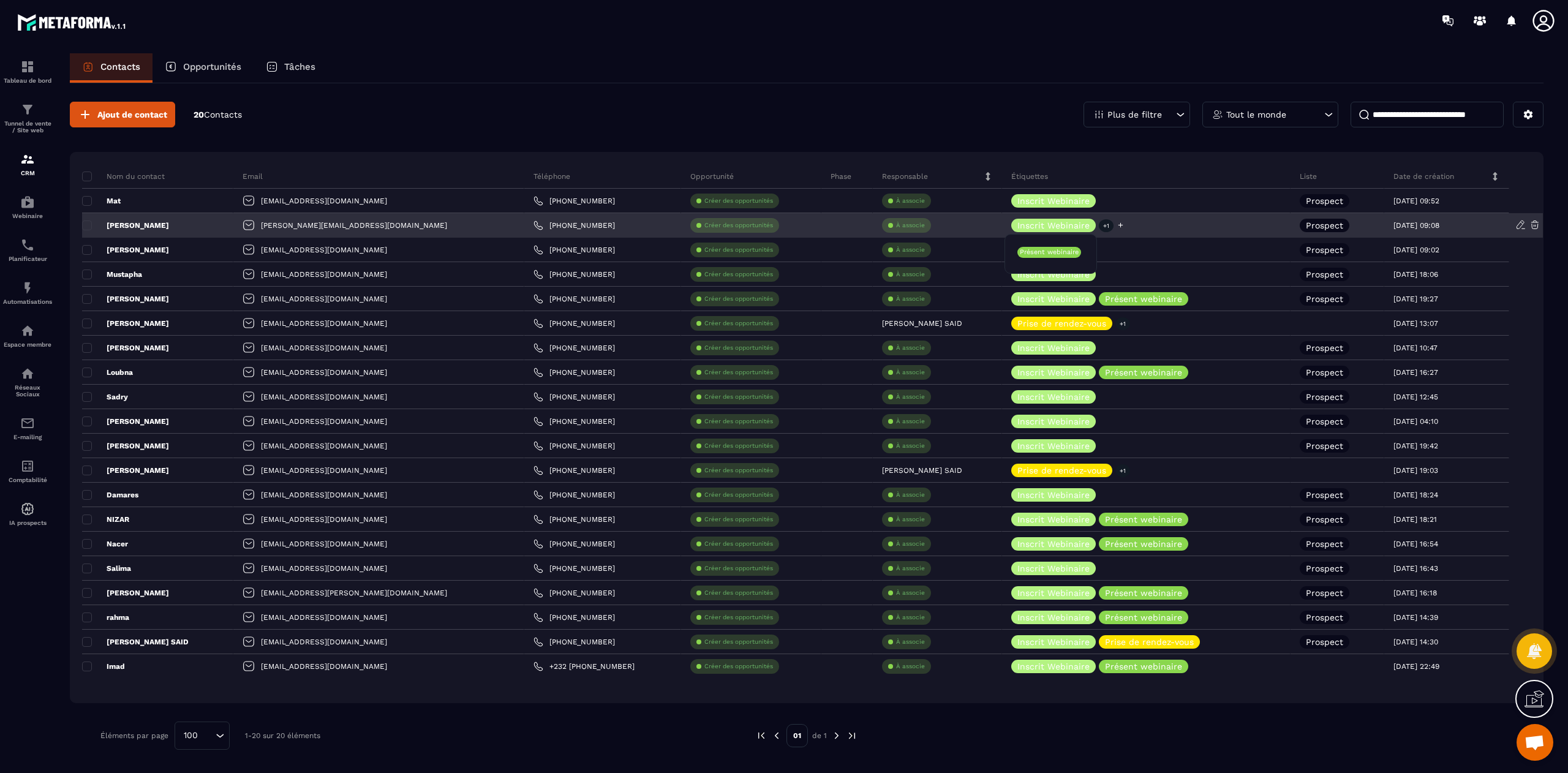
click at [1099, 224] on p "+1" at bounding box center [1106, 226] width 15 height 13
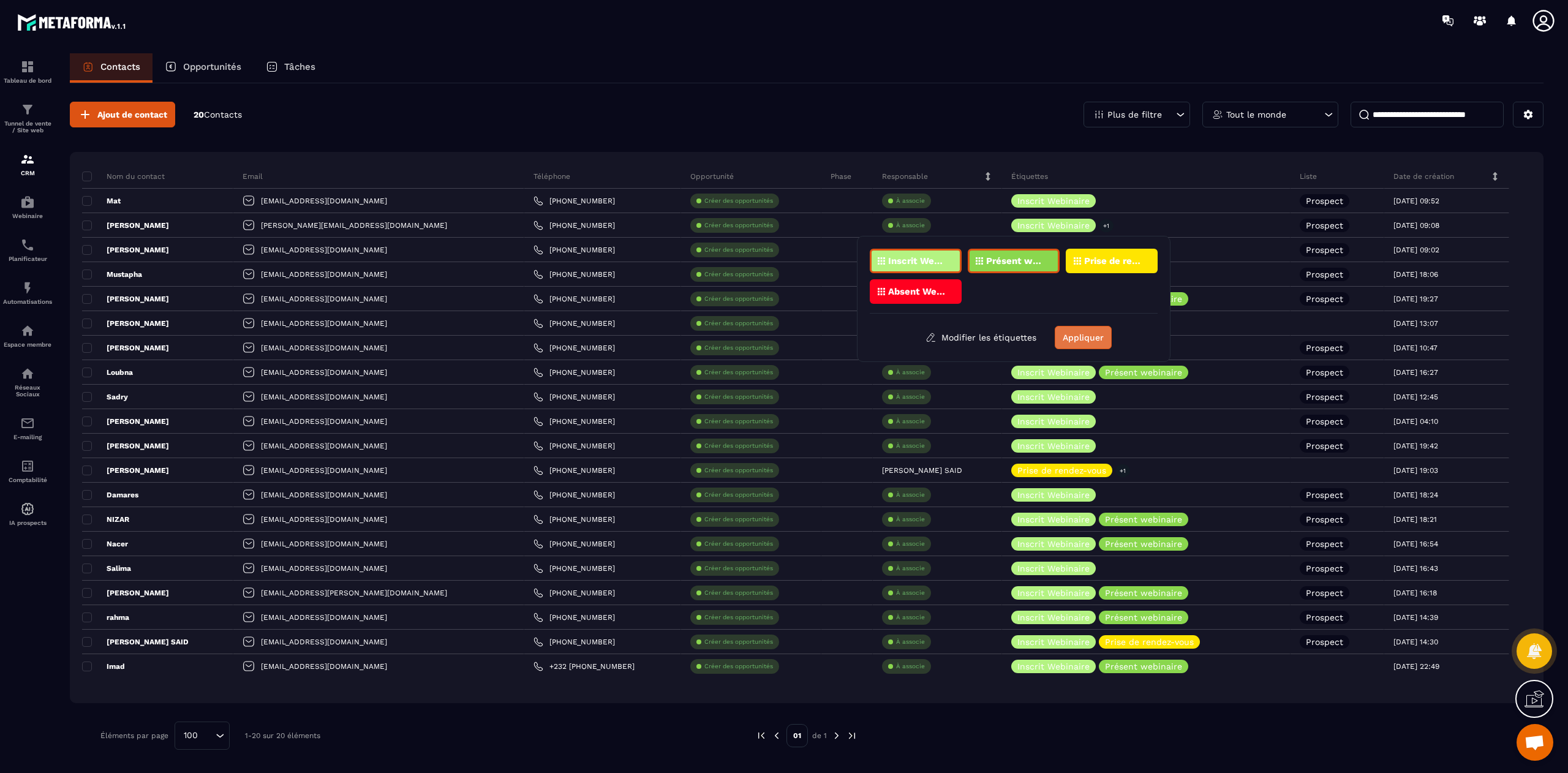
click at [1089, 335] on button "Appliquer" at bounding box center [1083, 337] width 57 height 23
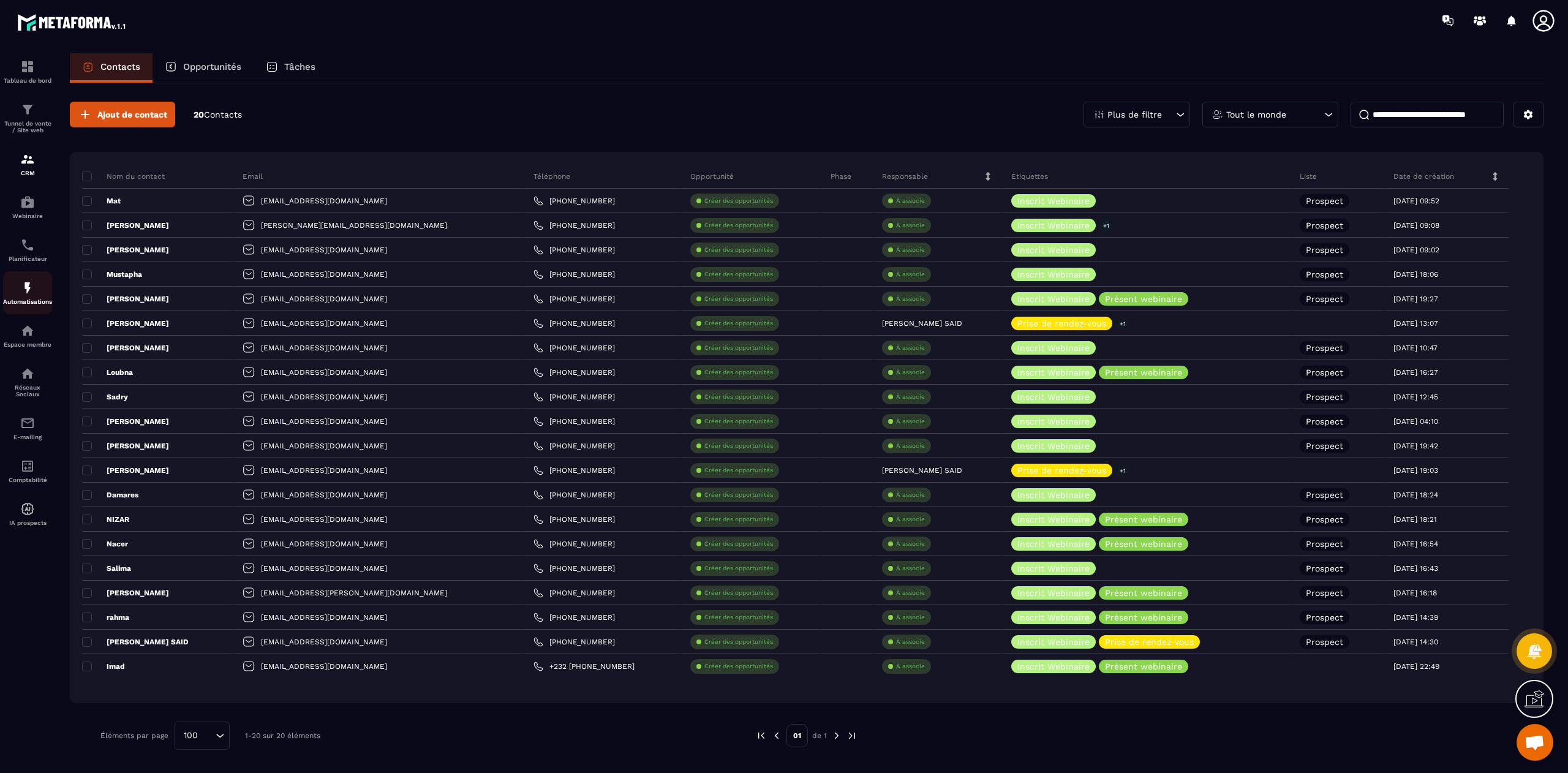
click at [25, 302] on p "Automatisations" at bounding box center [27, 302] width 49 height 7
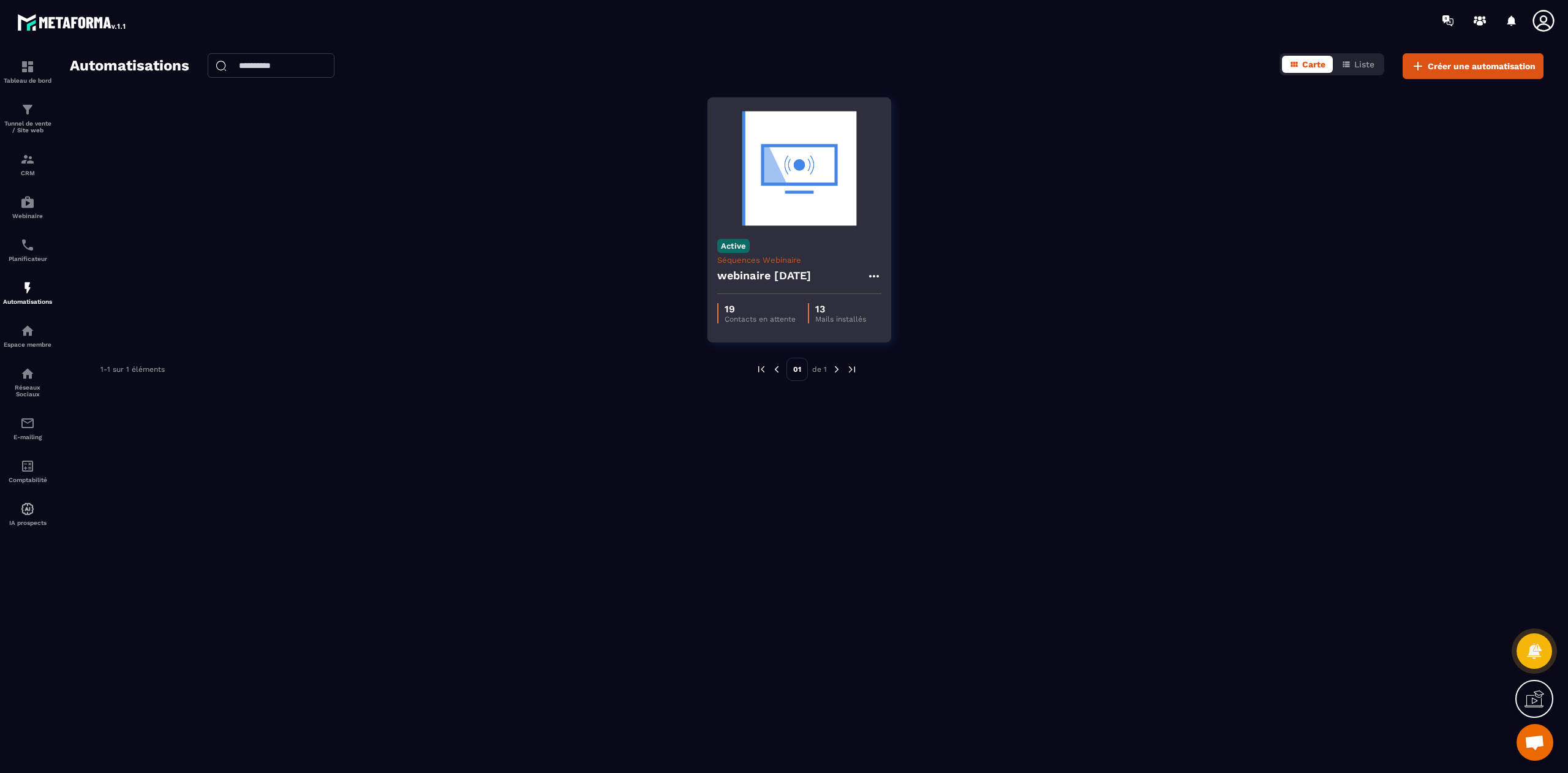
click at [767, 283] on h4 "webinaire [DATE]" at bounding box center [764, 275] width 94 height 17
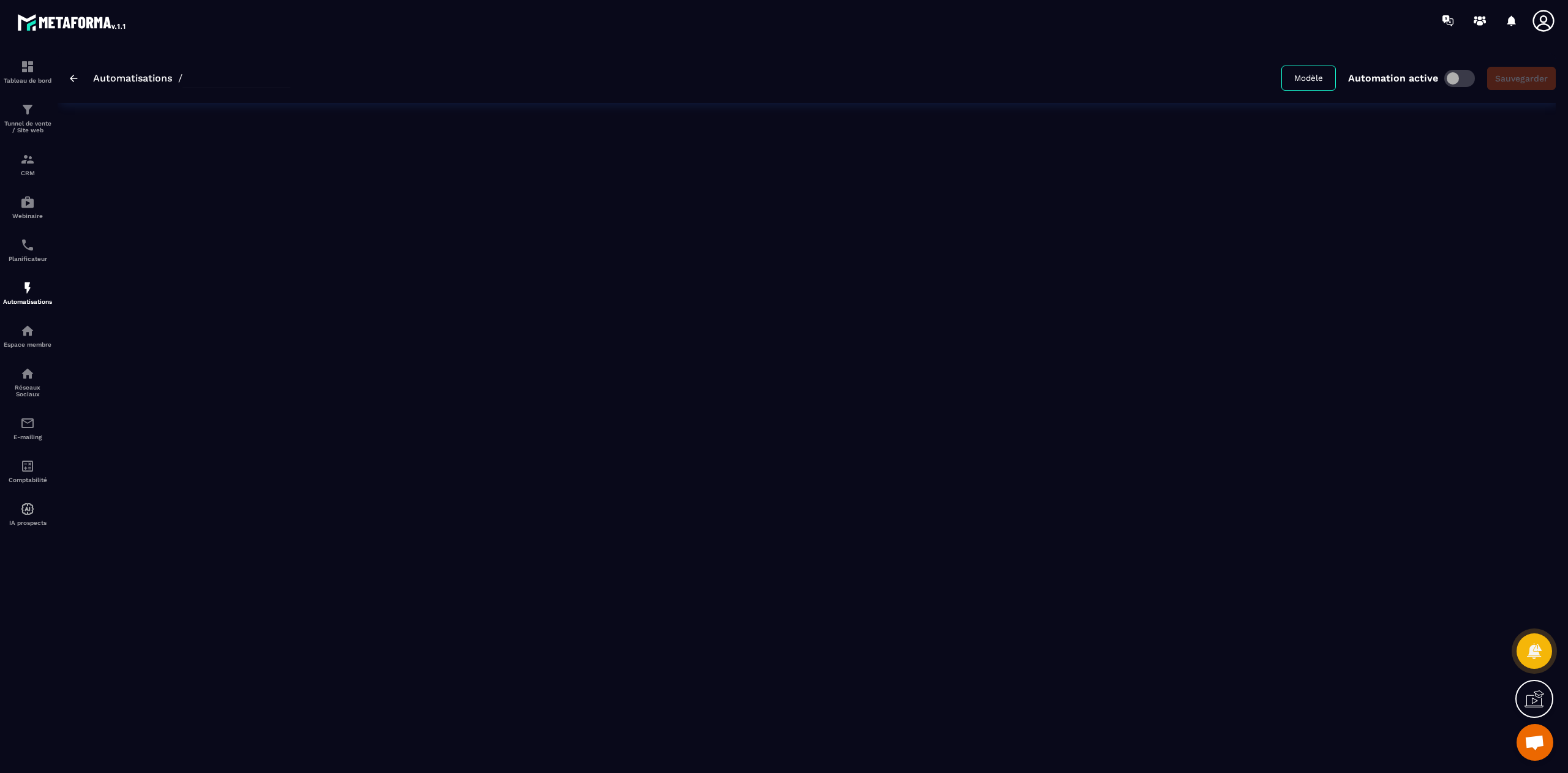
type input "**********"
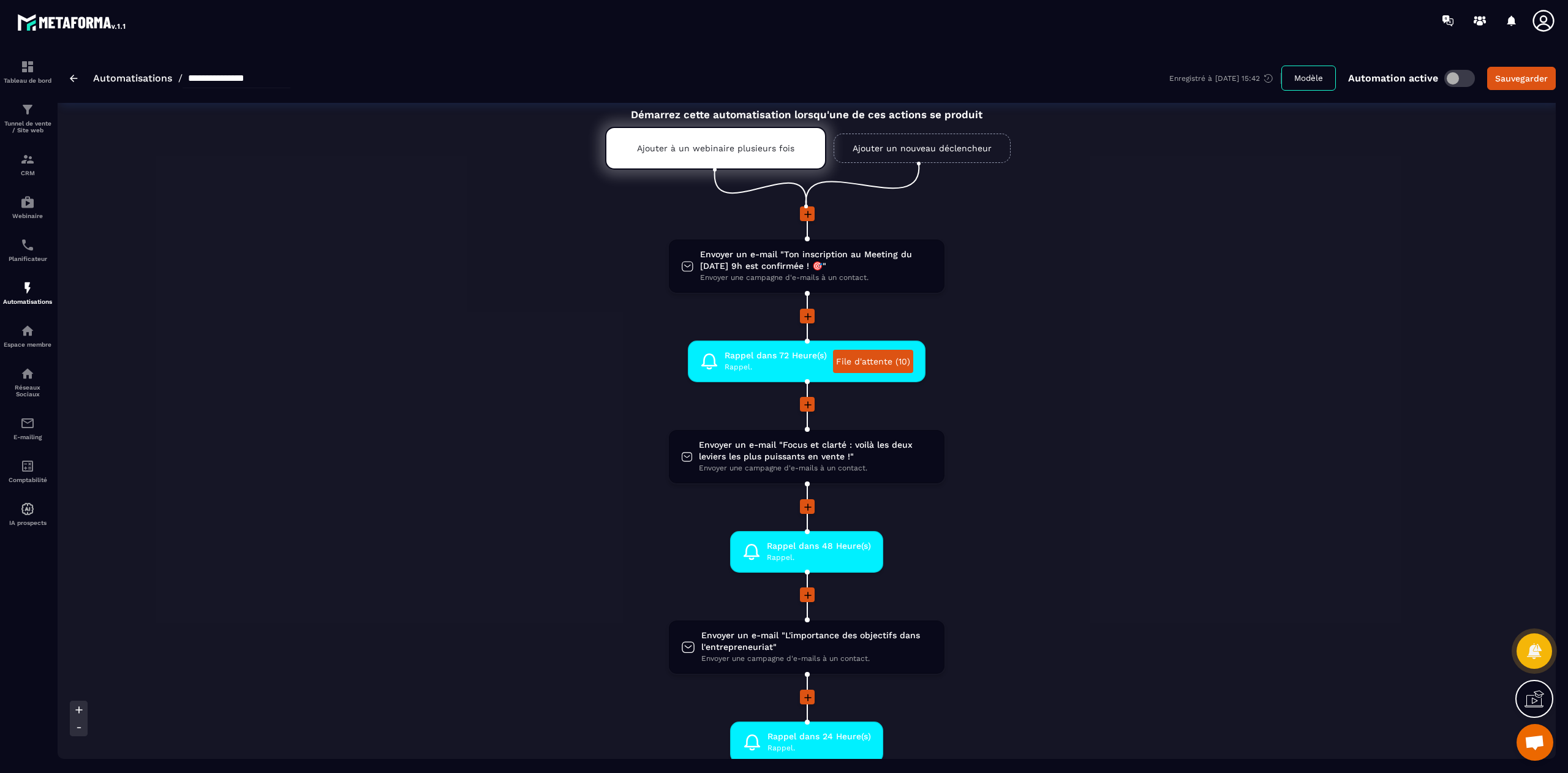
scroll to position [30, 0]
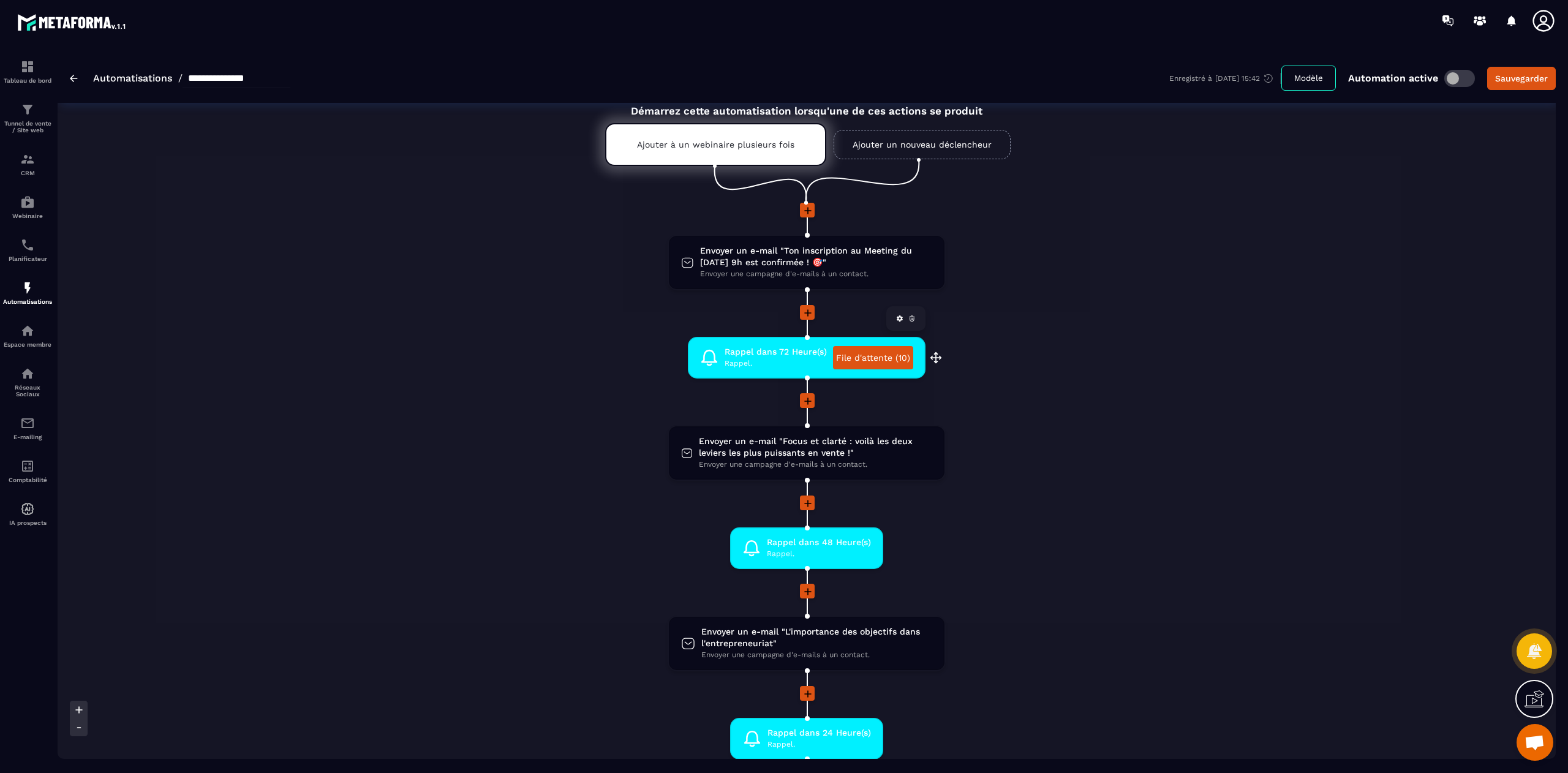
click at [778, 355] on span "Rappel dans 72 Heure(s)" at bounding box center [775, 352] width 102 height 11
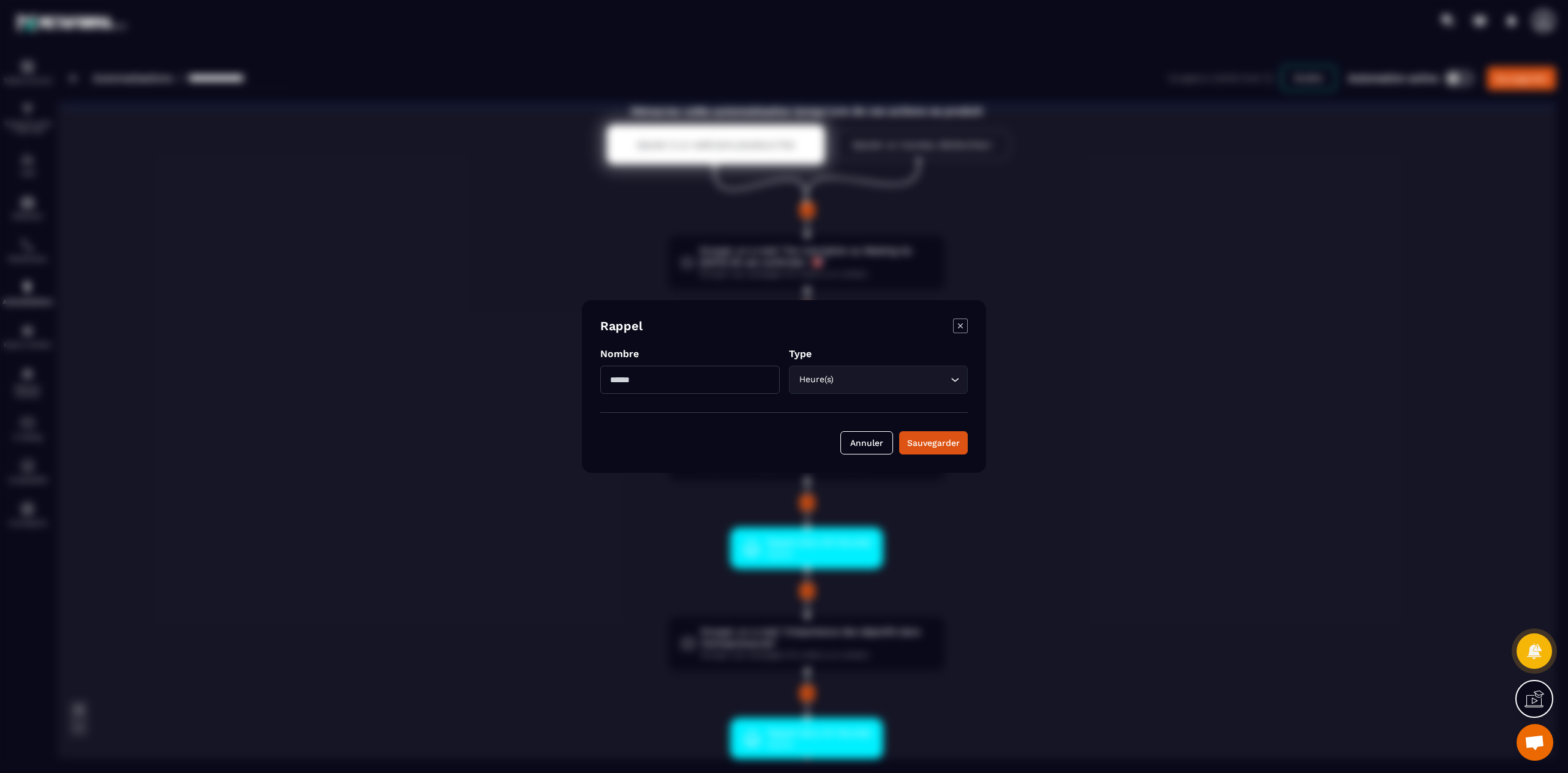
click at [961, 323] on icon "Modal window" at bounding box center [960, 326] width 15 height 15
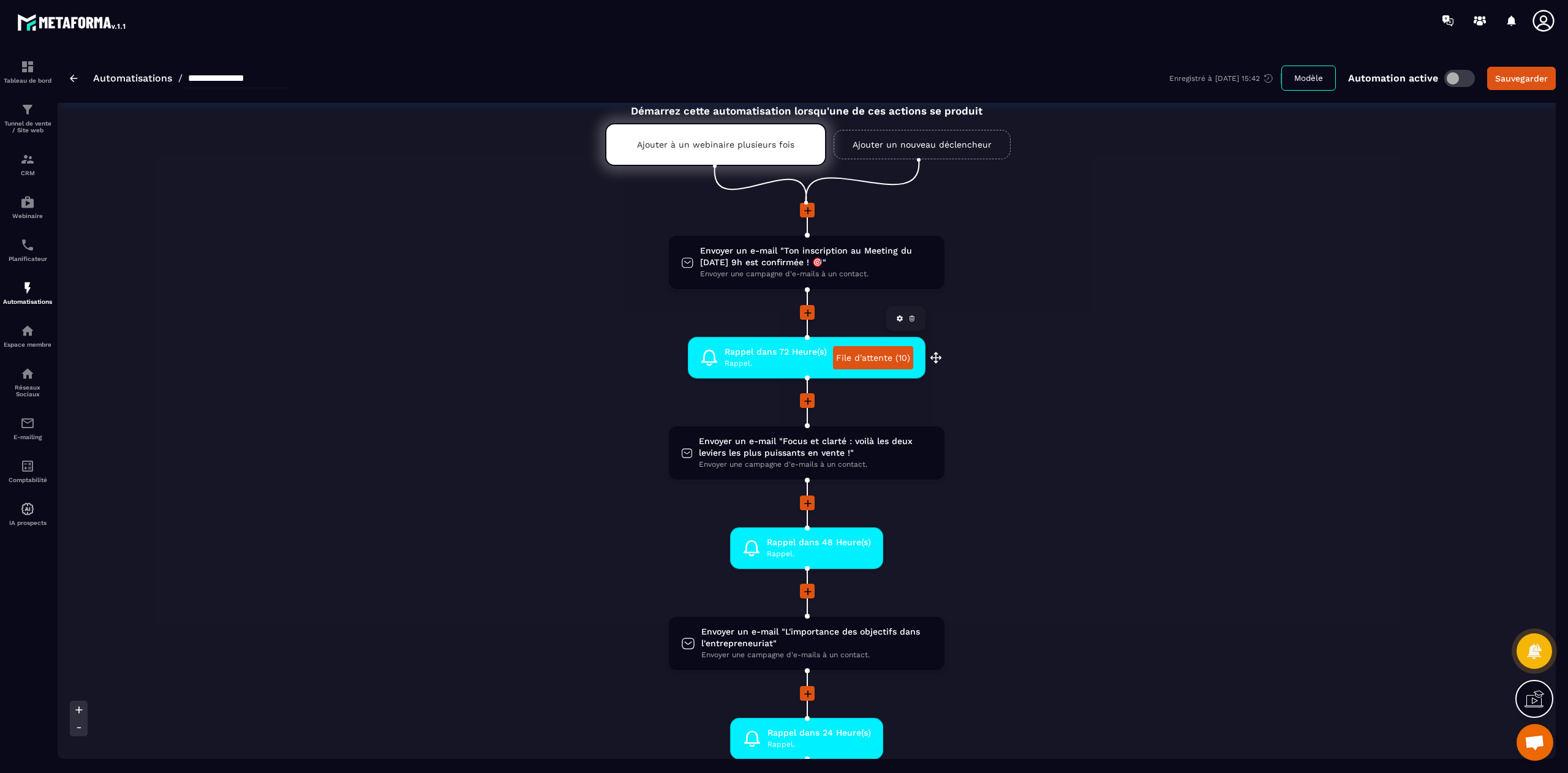
click at [887, 355] on link "File d'attente (10)" at bounding box center [873, 357] width 80 height 23
type textarea "**********"
